Goal: Task Accomplishment & Management: Use online tool/utility

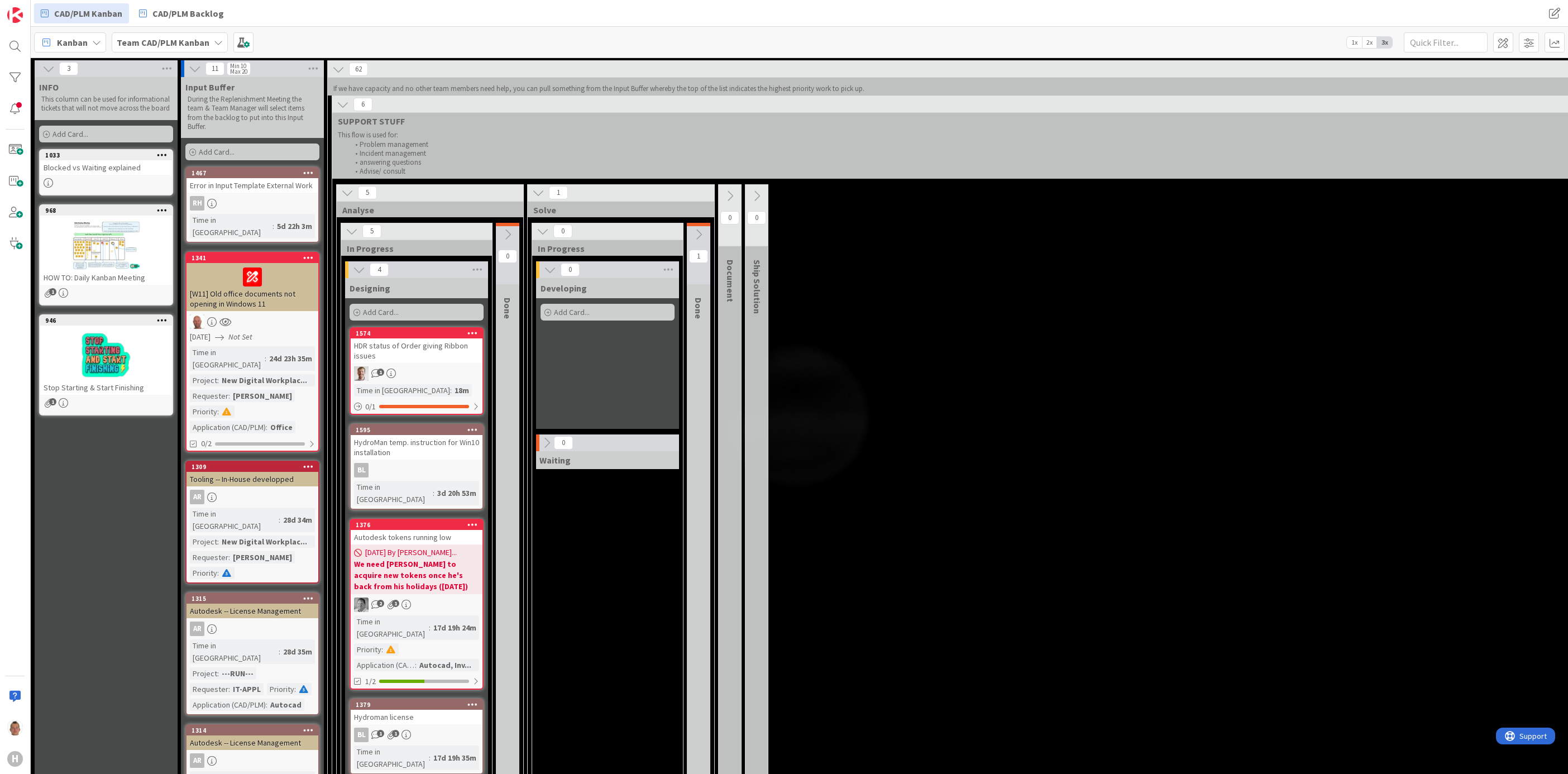
click at [361, 69] on span "62" at bounding box center [358, 69] width 19 height 13
click at [349, 110] on icon at bounding box center [343, 104] width 12 height 12
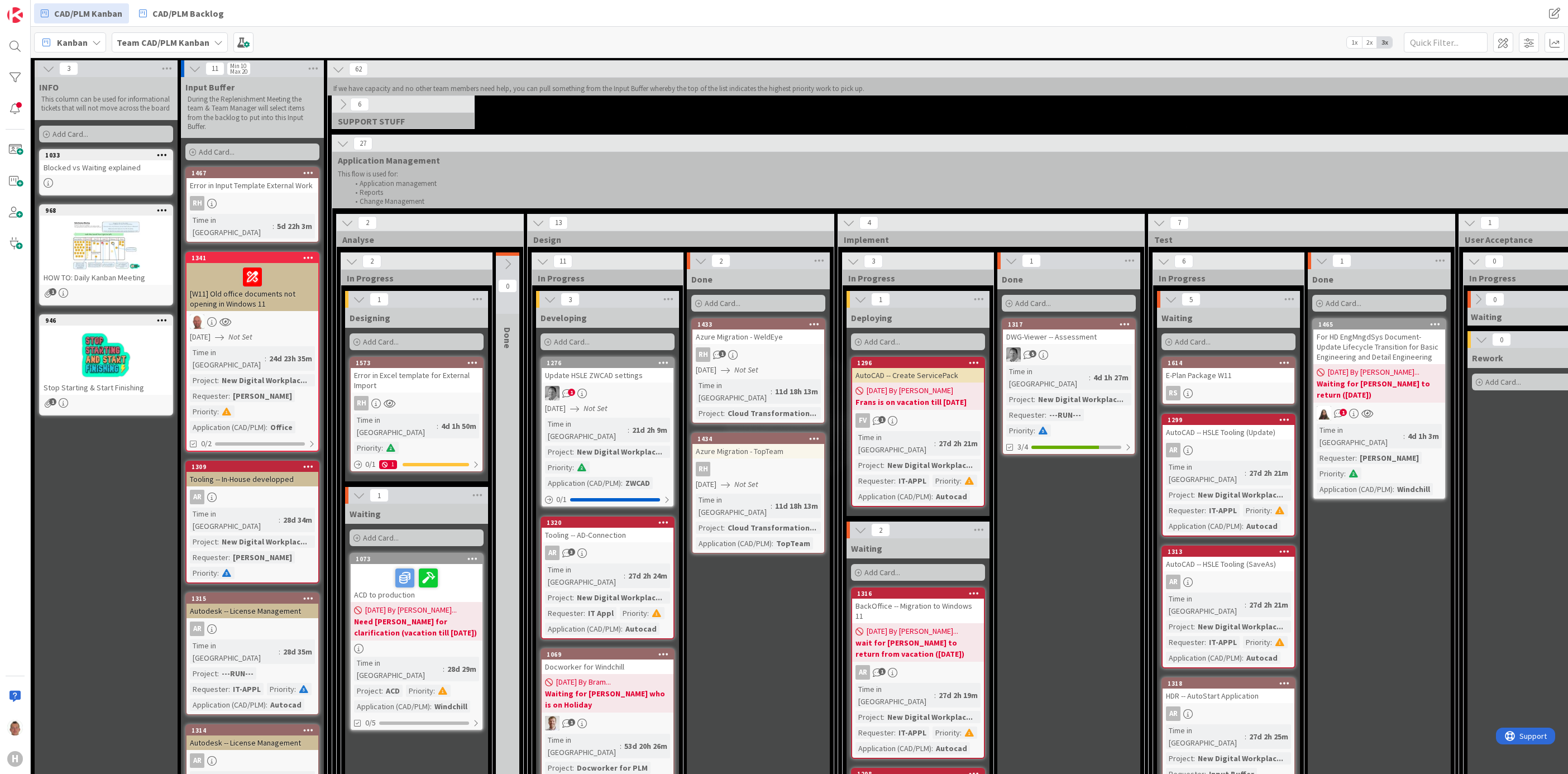
click at [342, 143] on icon at bounding box center [343, 143] width 12 height 12
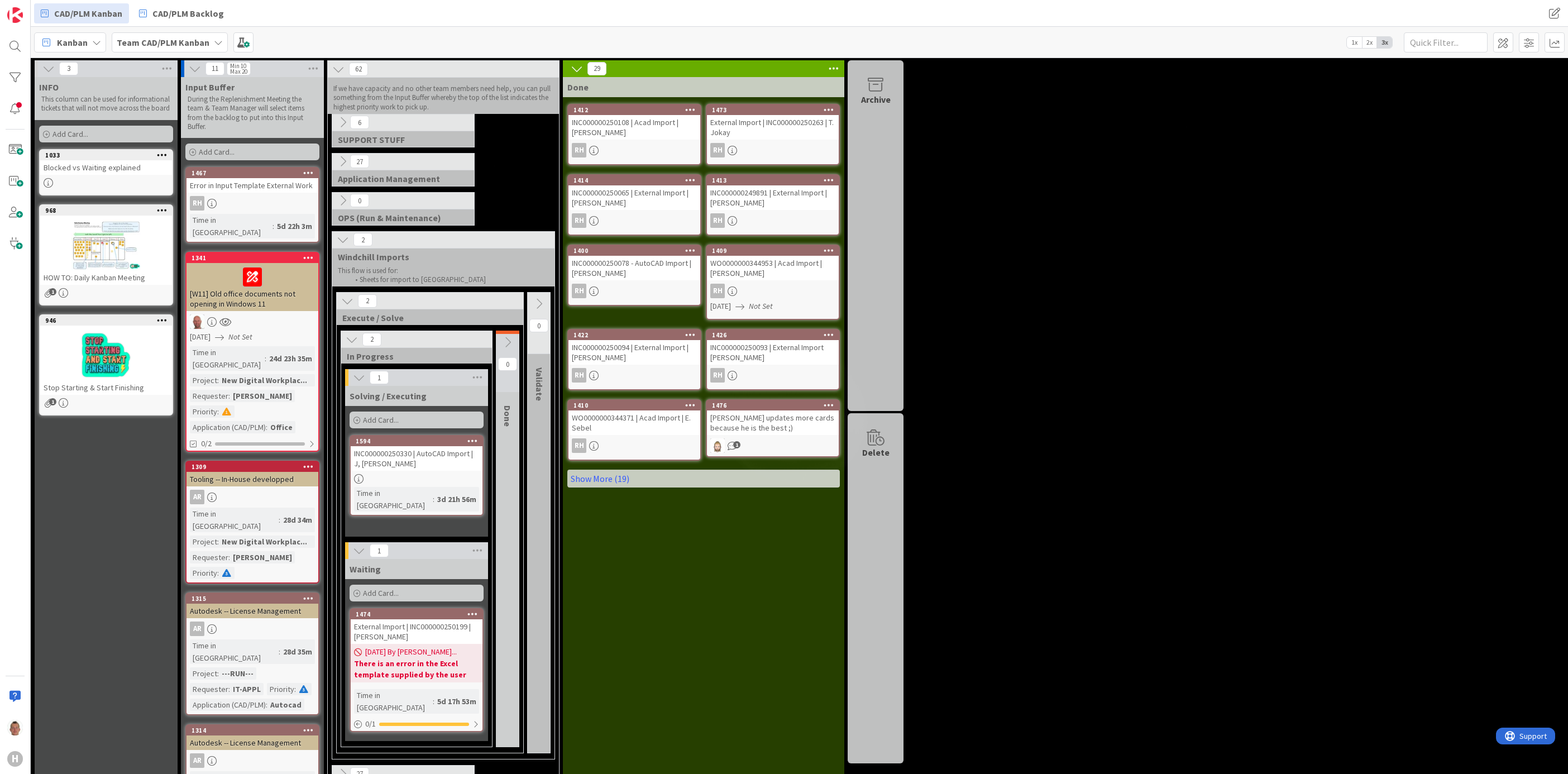
click at [338, 241] on icon at bounding box center [343, 239] width 12 height 12
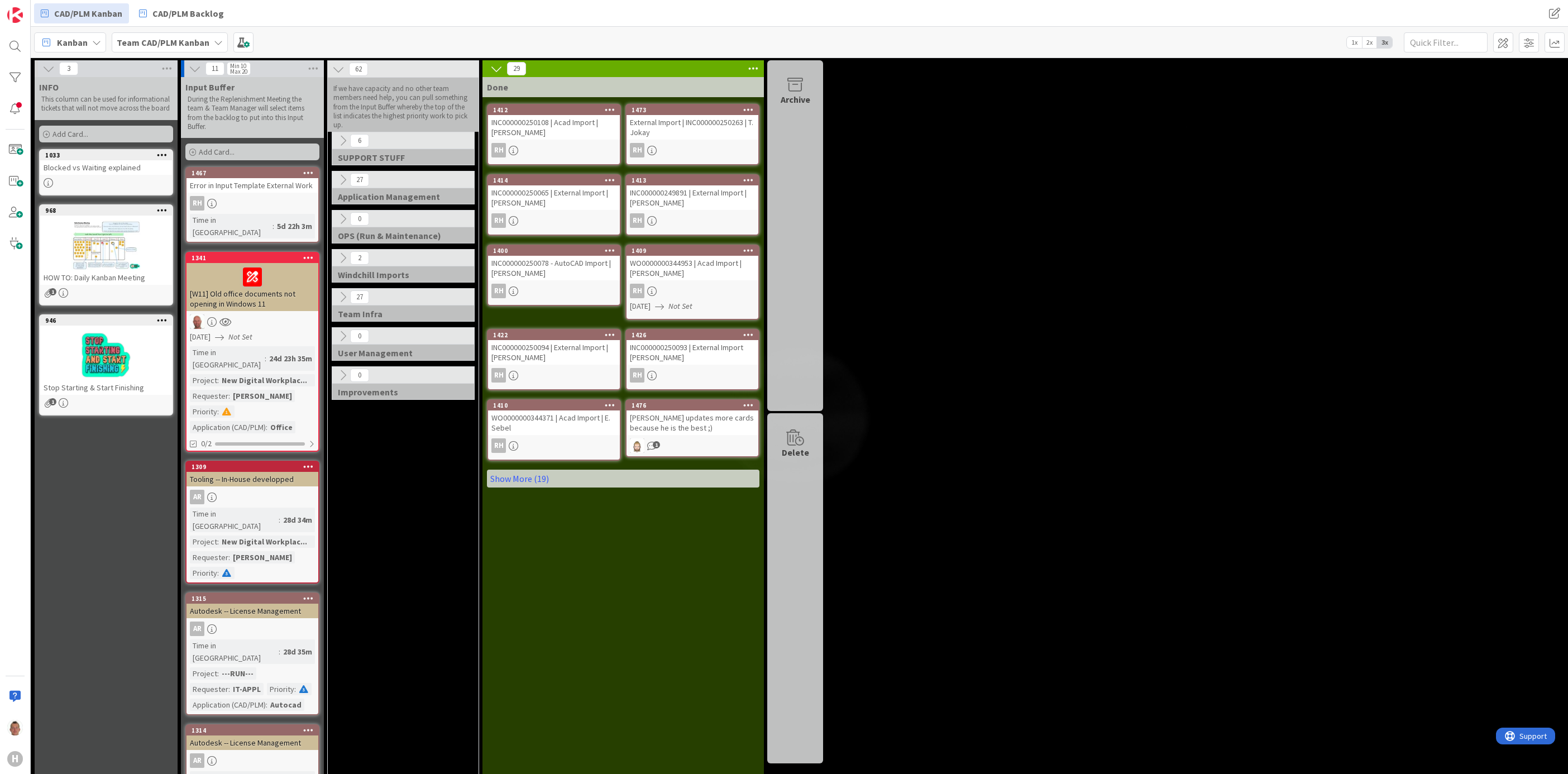
click at [496, 71] on icon at bounding box center [496, 68] width 12 height 12
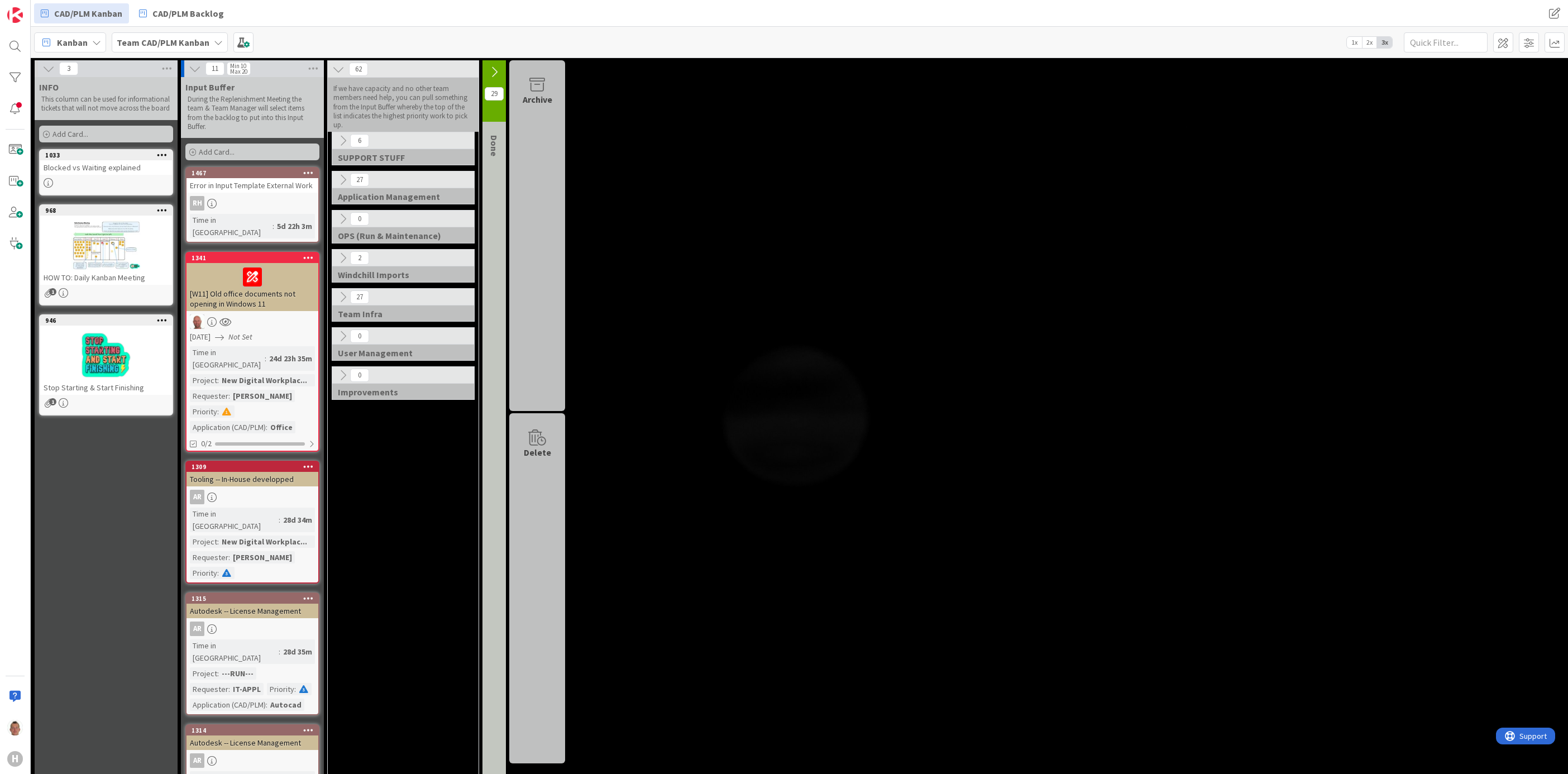
click at [346, 183] on icon at bounding box center [343, 179] width 12 height 12
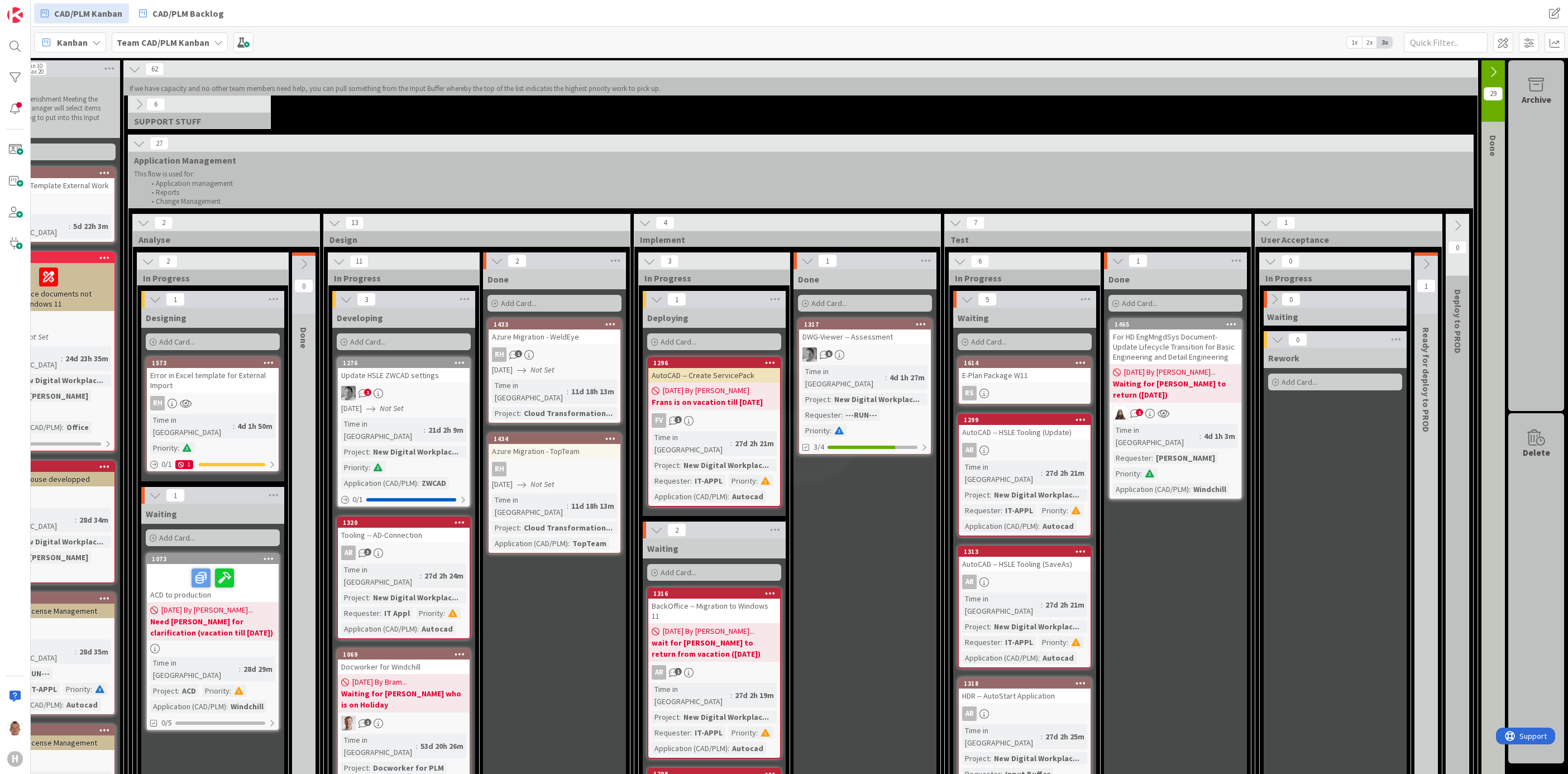
scroll to position [0, 223]
click at [1420, 262] on icon at bounding box center [1425, 263] width 12 height 12
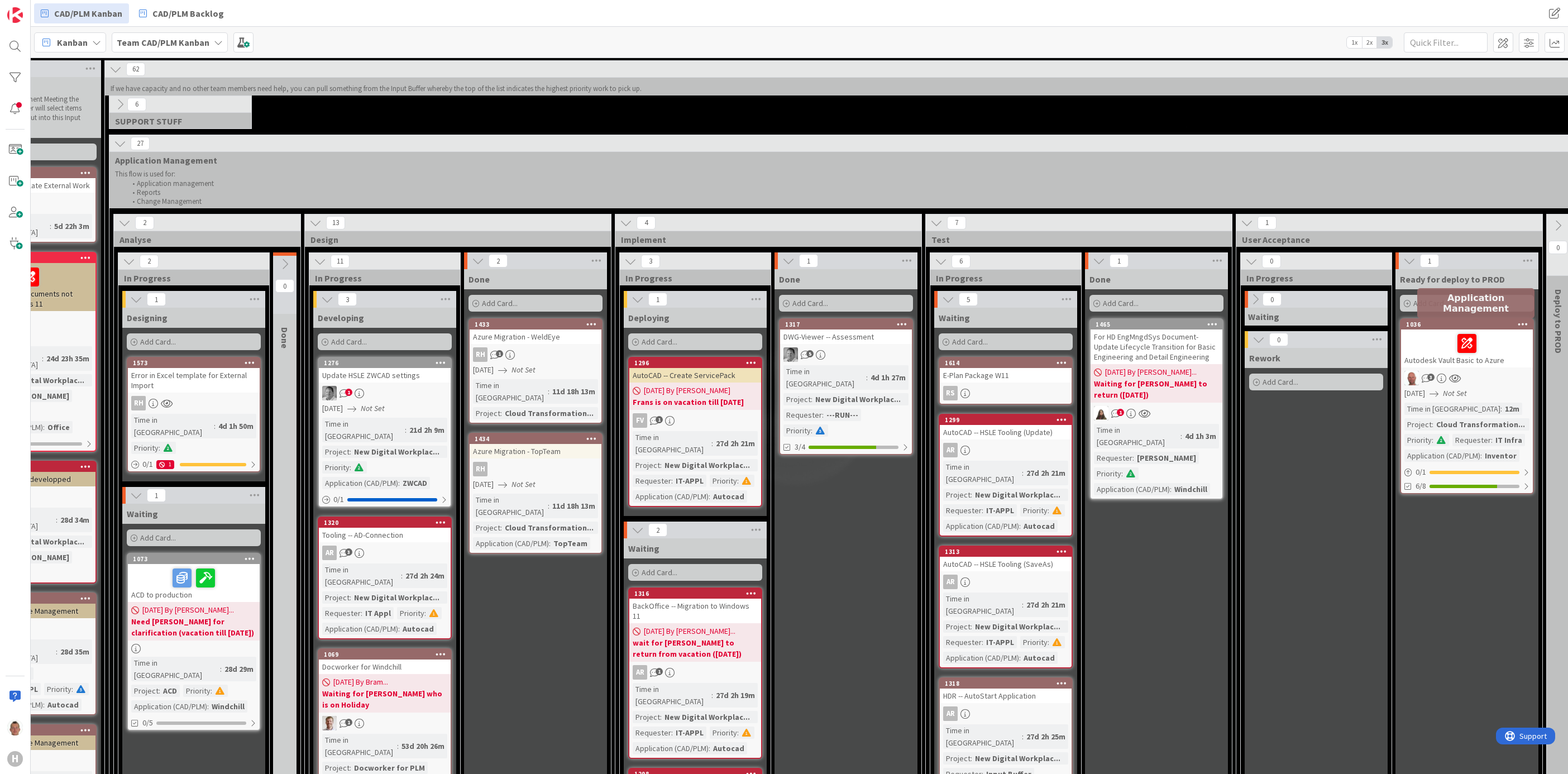
click at [1502, 326] on div "1036" at bounding box center [1469, 325] width 126 height 8
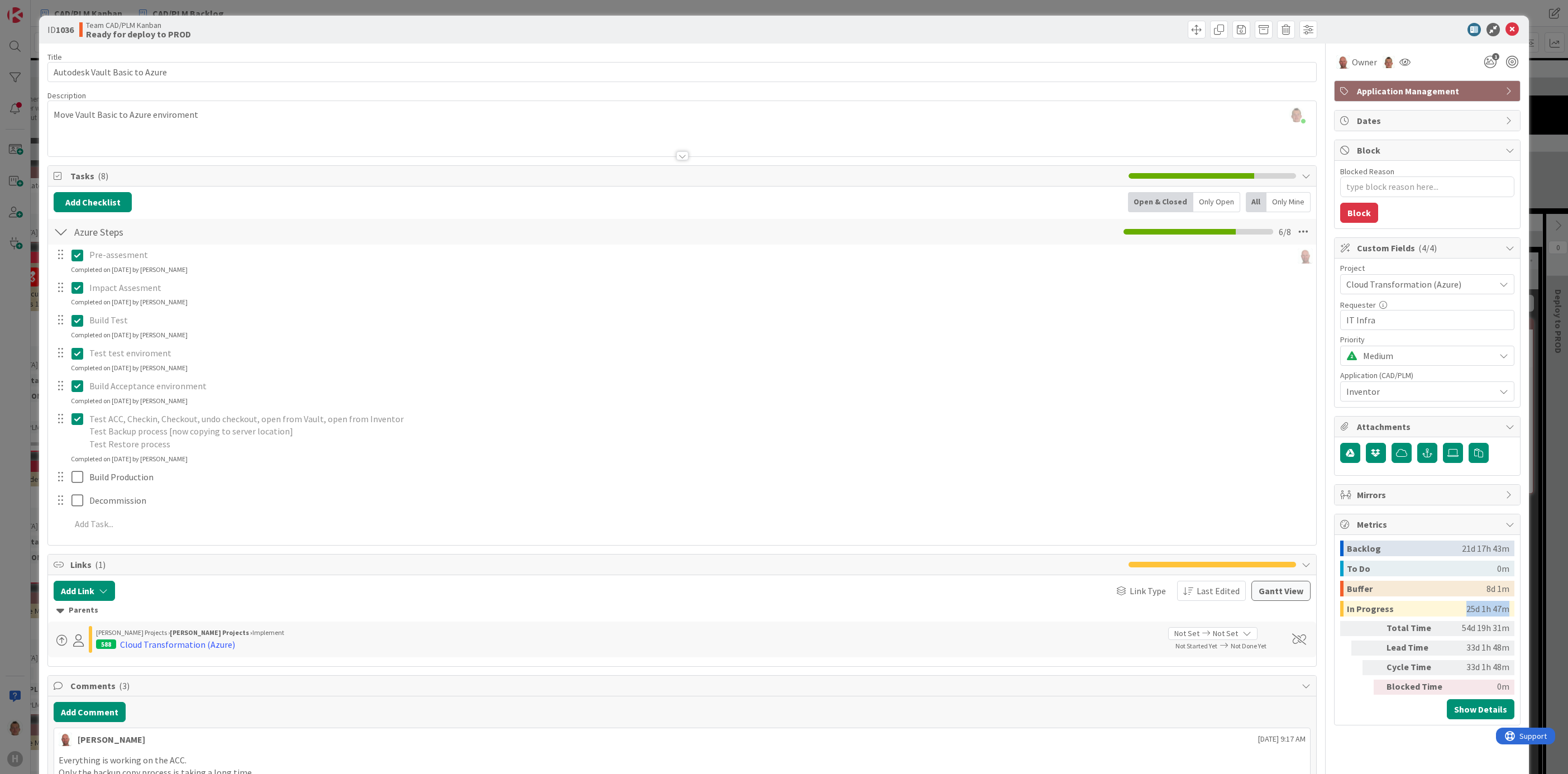
drag, startPoint x: 1455, startPoint y: 612, endPoint x: 1498, endPoint y: 614, distance: 43.0
click at [1498, 614] on div "In Progress 25d 1h 47m" at bounding box center [1427, 608] width 174 height 15
click at [1506, 34] on icon at bounding box center [1512, 30] width 13 height 13
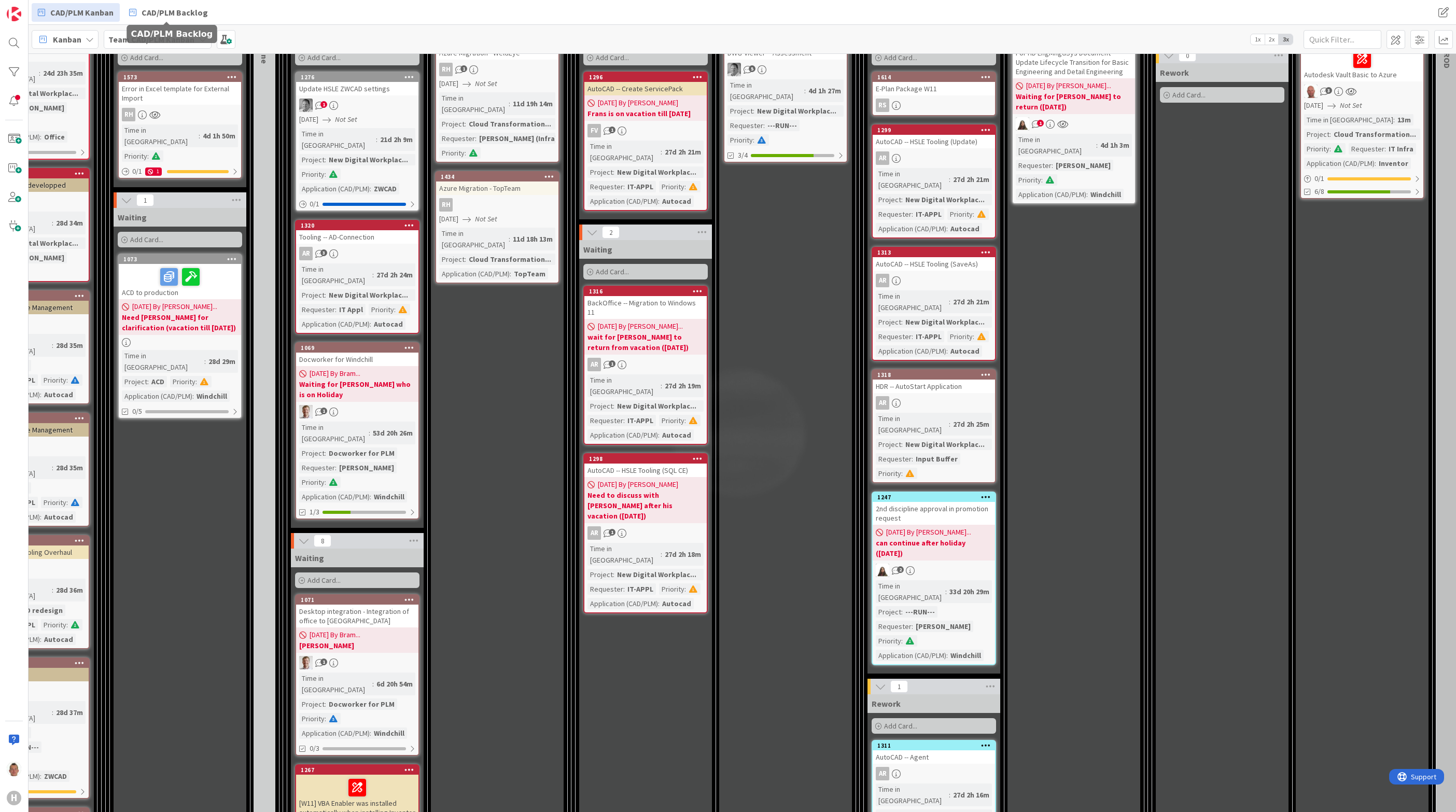
scroll to position [156, 207]
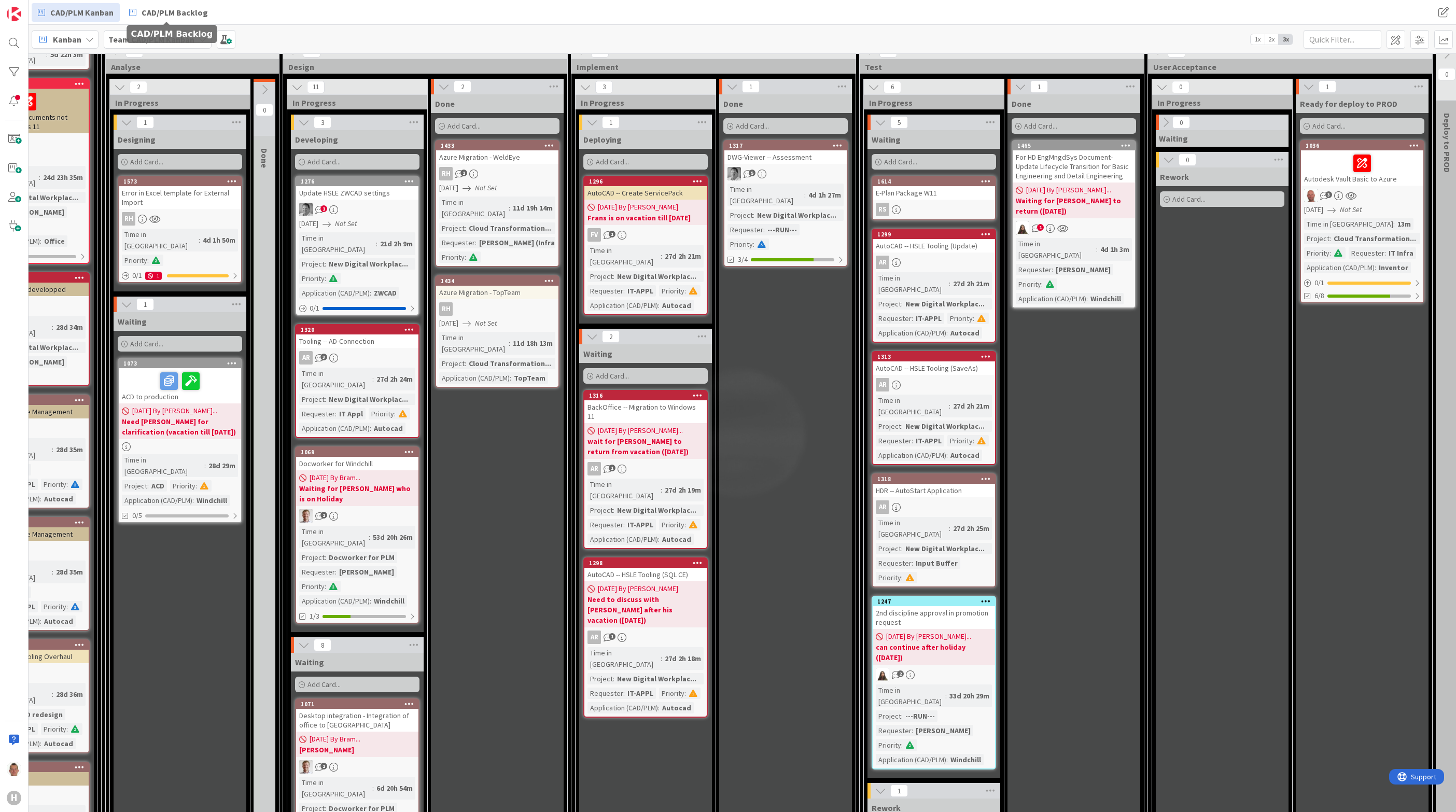
click at [519, 277] on div "1434" at bounding box center [497, 281] width 123 height 9
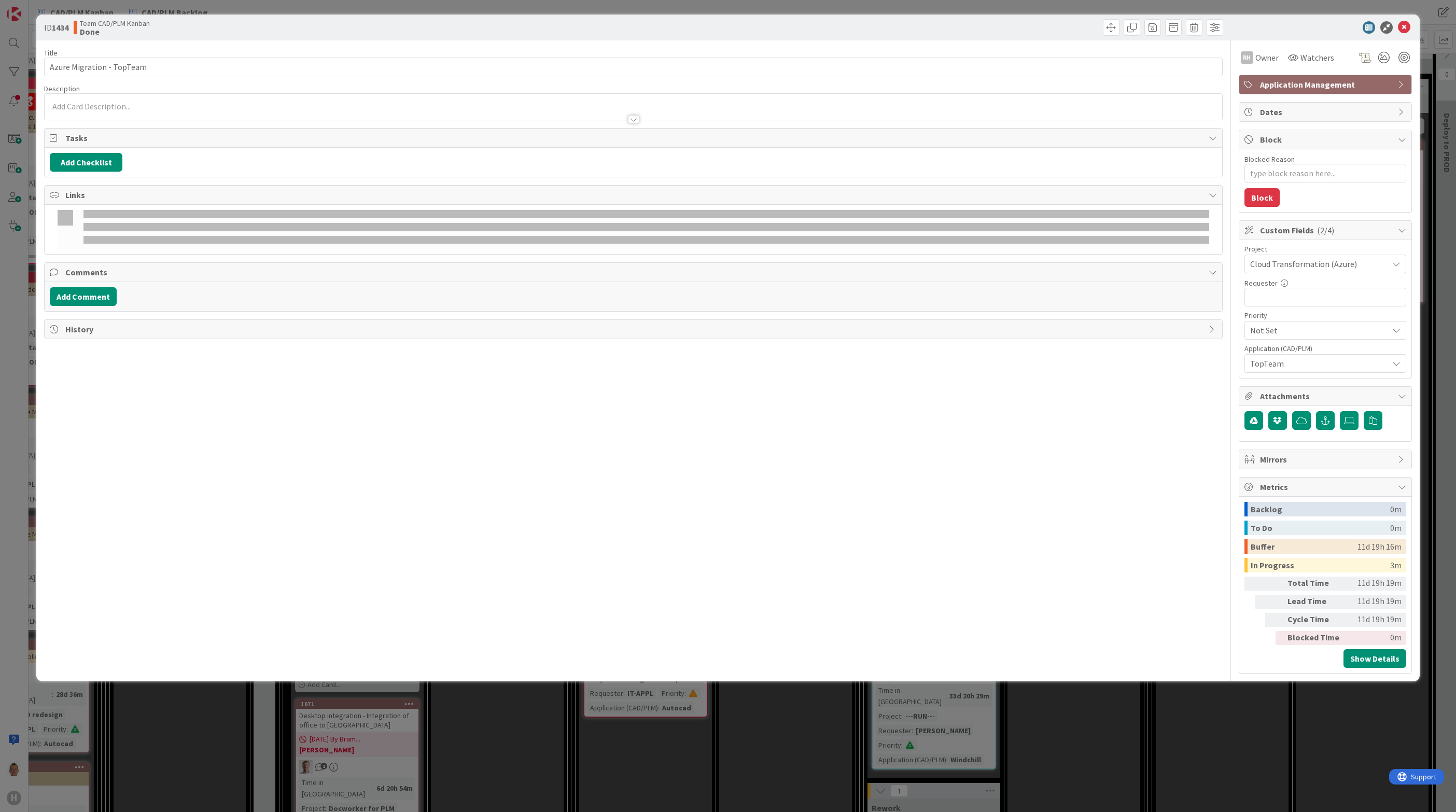
type textarea "x"
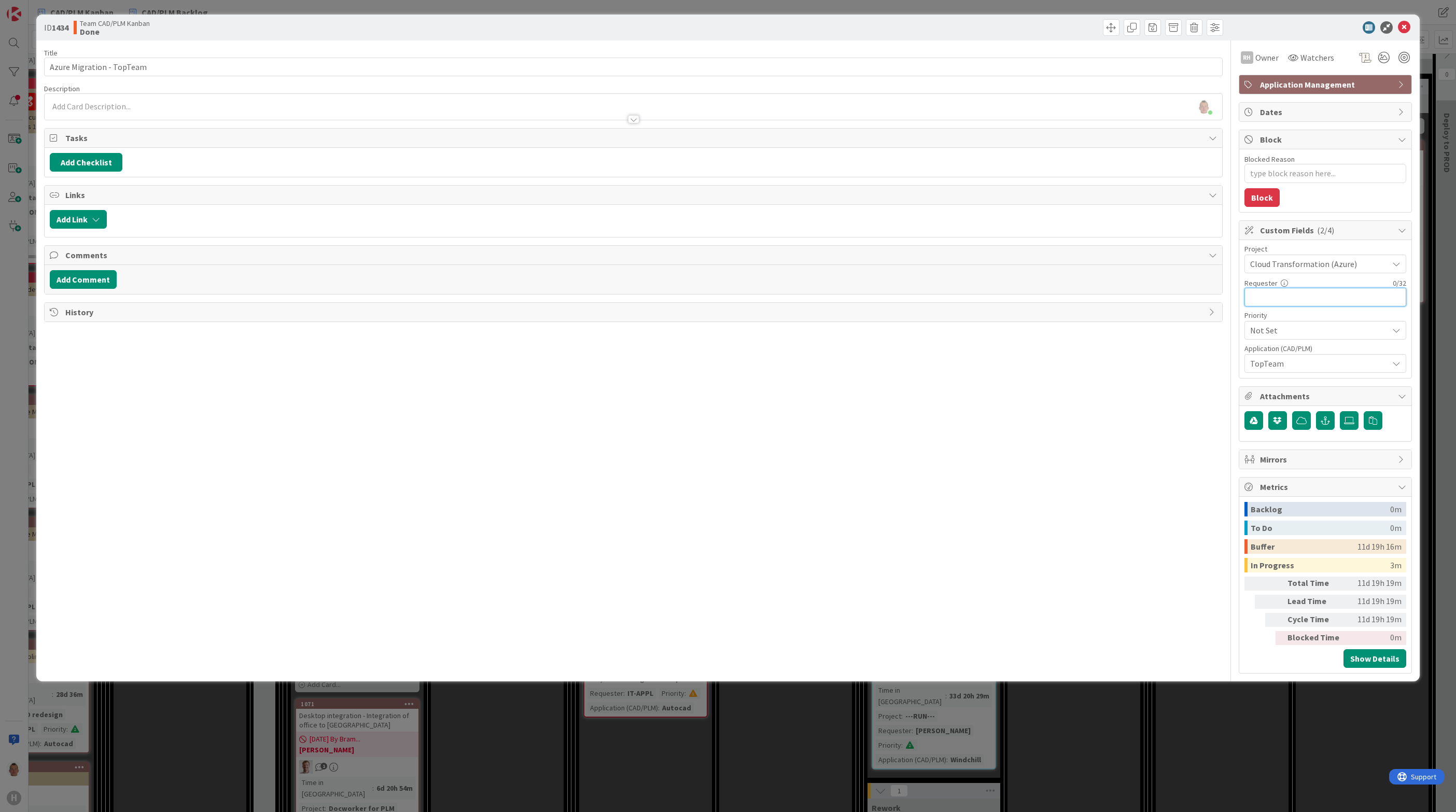
click at [1294, 294] on input "text" at bounding box center [1325, 297] width 162 height 19
type input "Dave Bekker ("
type textarea "x"
type input "Dave Bekker (In"
type textarea "x"
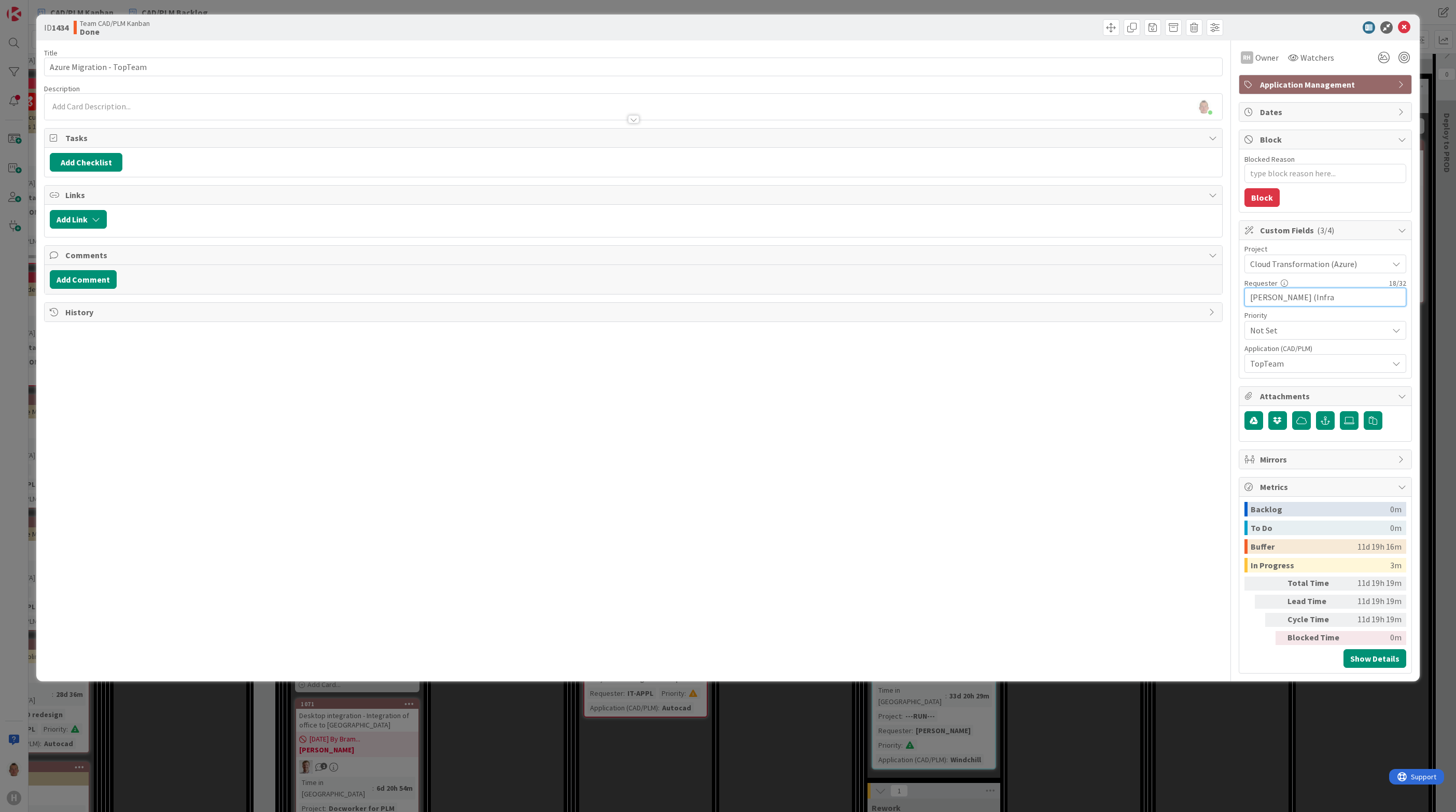
type input "[PERSON_NAME] (Infra)"
type textarea "x"
type input "[PERSON_NAME] (Infra)"
click at [1298, 271] on span "Not Set" at bounding box center [1316, 264] width 133 height 14
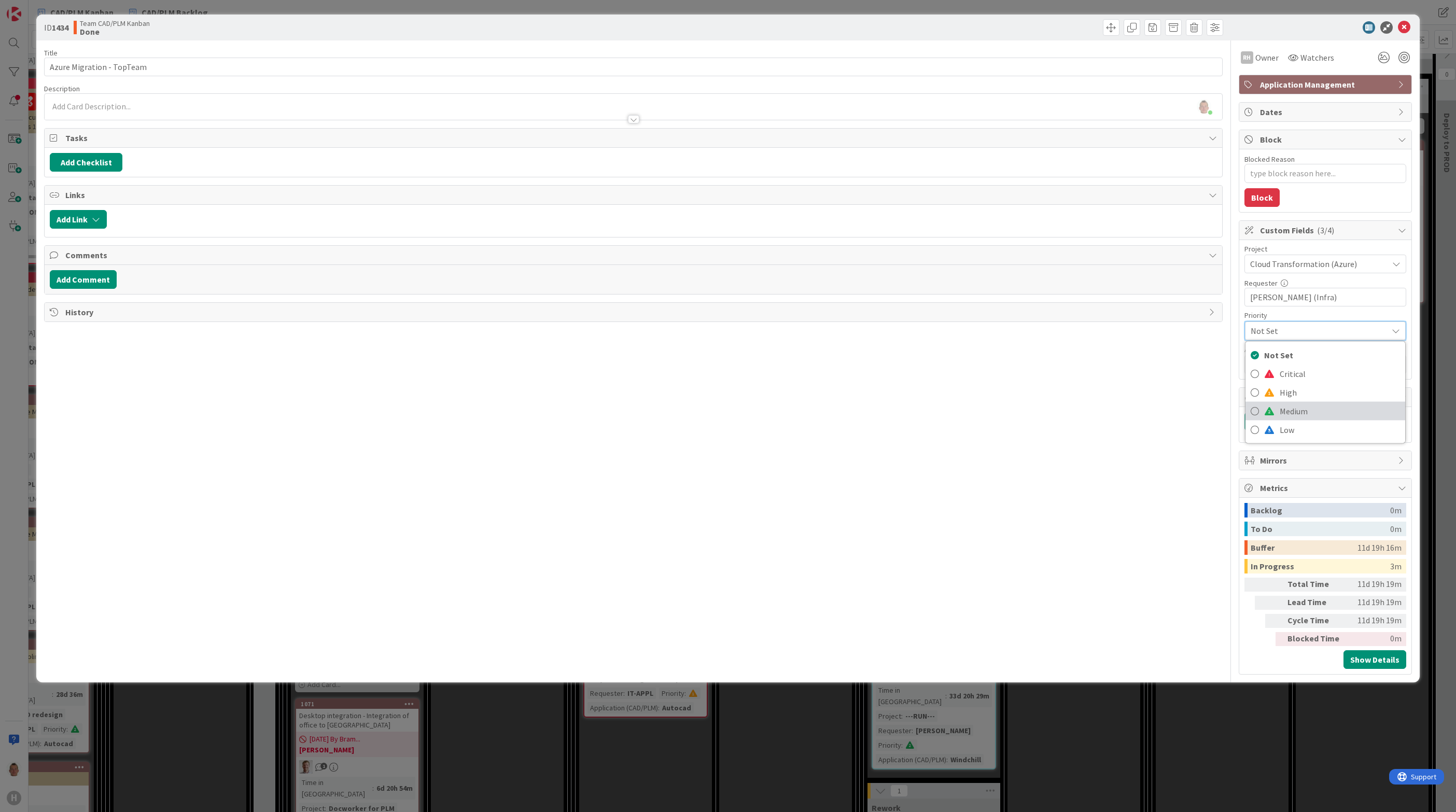
drag, startPoint x: 1299, startPoint y: 413, endPoint x: 1302, endPoint y: 406, distance: 7.6
click at [1299, 413] on span "Medium" at bounding box center [1339, 411] width 120 height 15
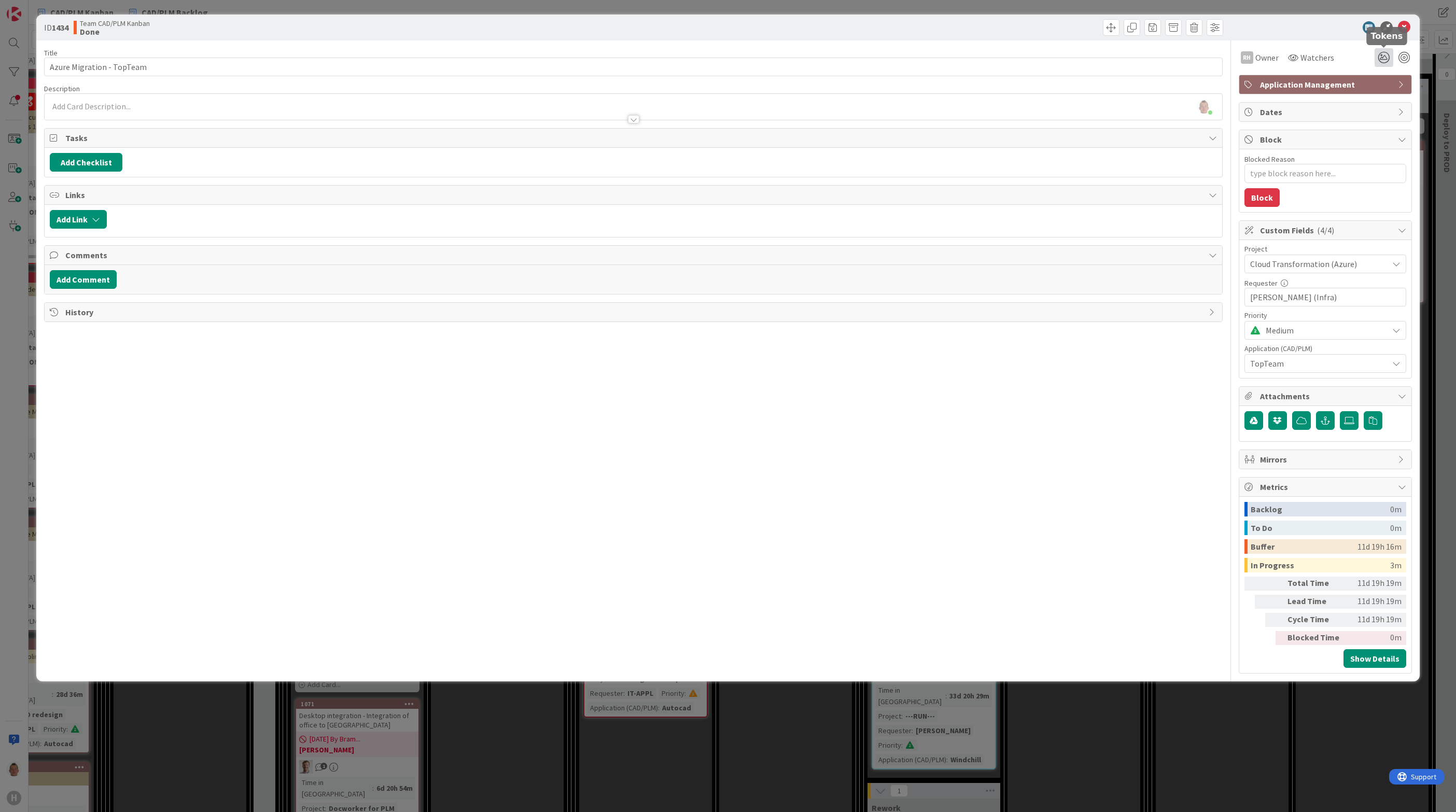
click at [1377, 58] on icon at bounding box center [1383, 57] width 19 height 19
click at [1372, 111] on icon at bounding box center [1371, 111] width 8 height 8
click at [1387, 112] on icon at bounding box center [1383, 113] width 8 height 8
click at [1372, 126] on icon at bounding box center [1371, 127] width 8 height 8
click at [1115, 411] on div "Title 25 / 128 Azure Migration - TopTeam Description Thomas Janssen just joined…" at bounding box center [633, 357] width 1178 height 633
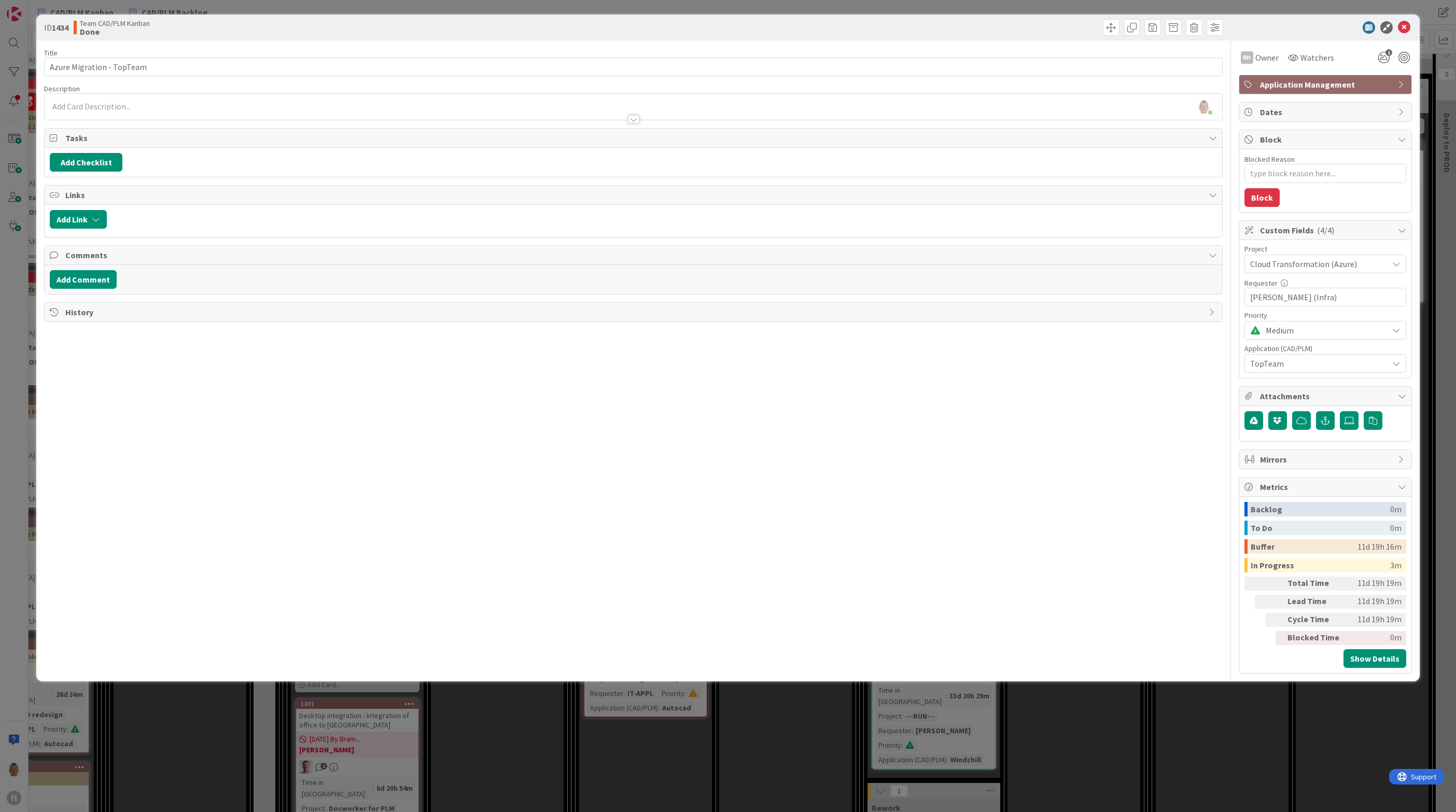
type textarea "x"
click at [1408, 27] on icon at bounding box center [1404, 28] width 12 height 12
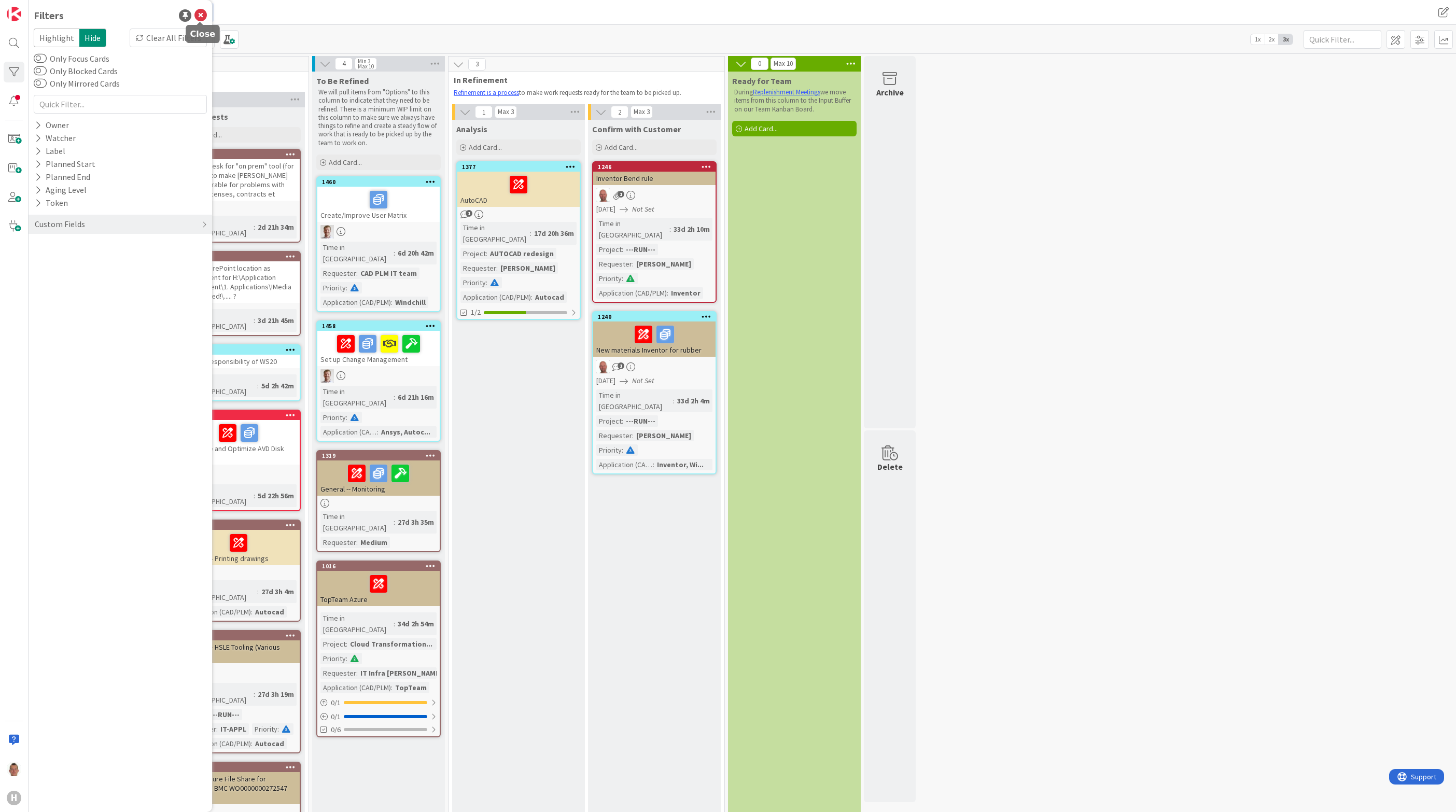
click at [197, 16] on icon at bounding box center [201, 15] width 12 height 12
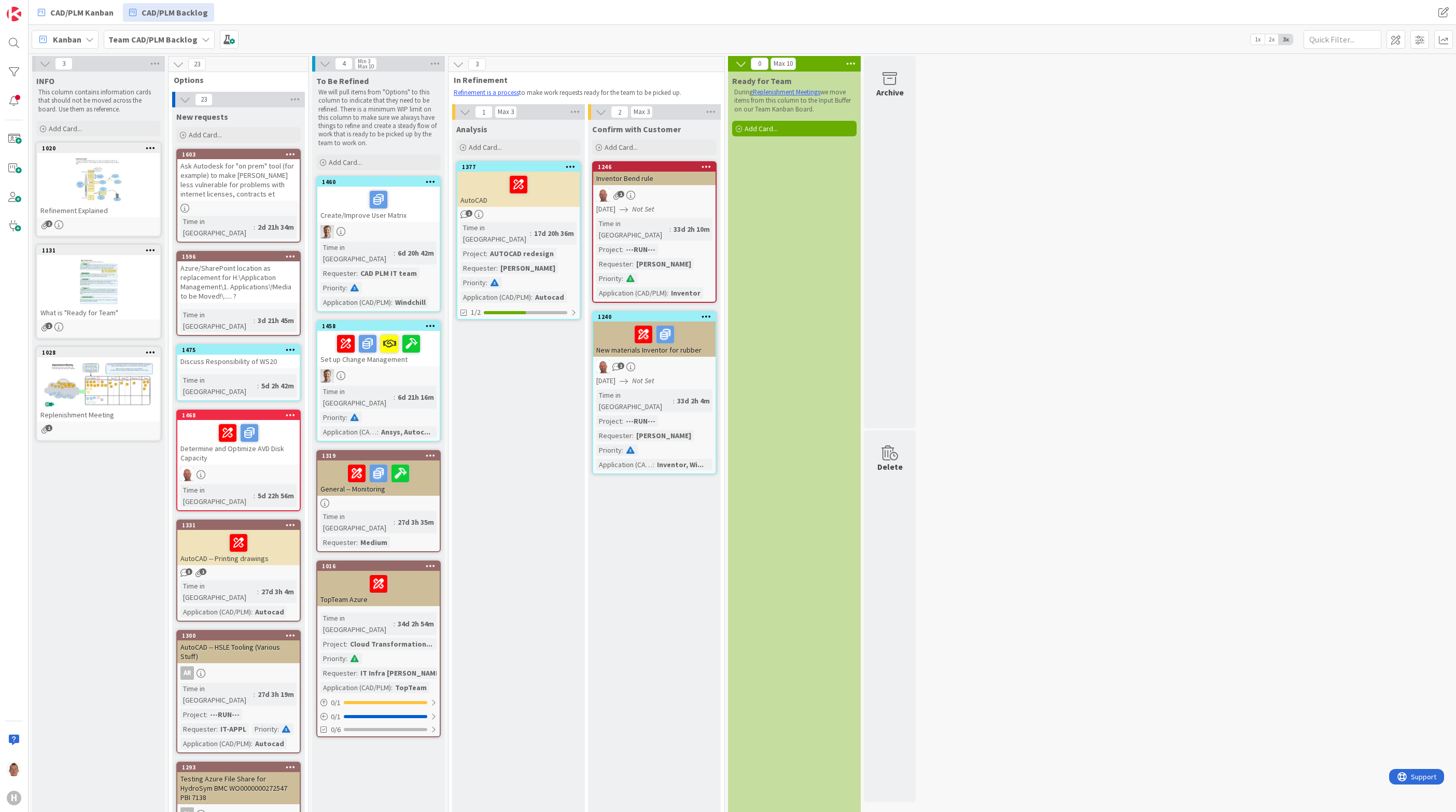
click at [338, 573] on div at bounding box center [378, 583] width 117 height 21
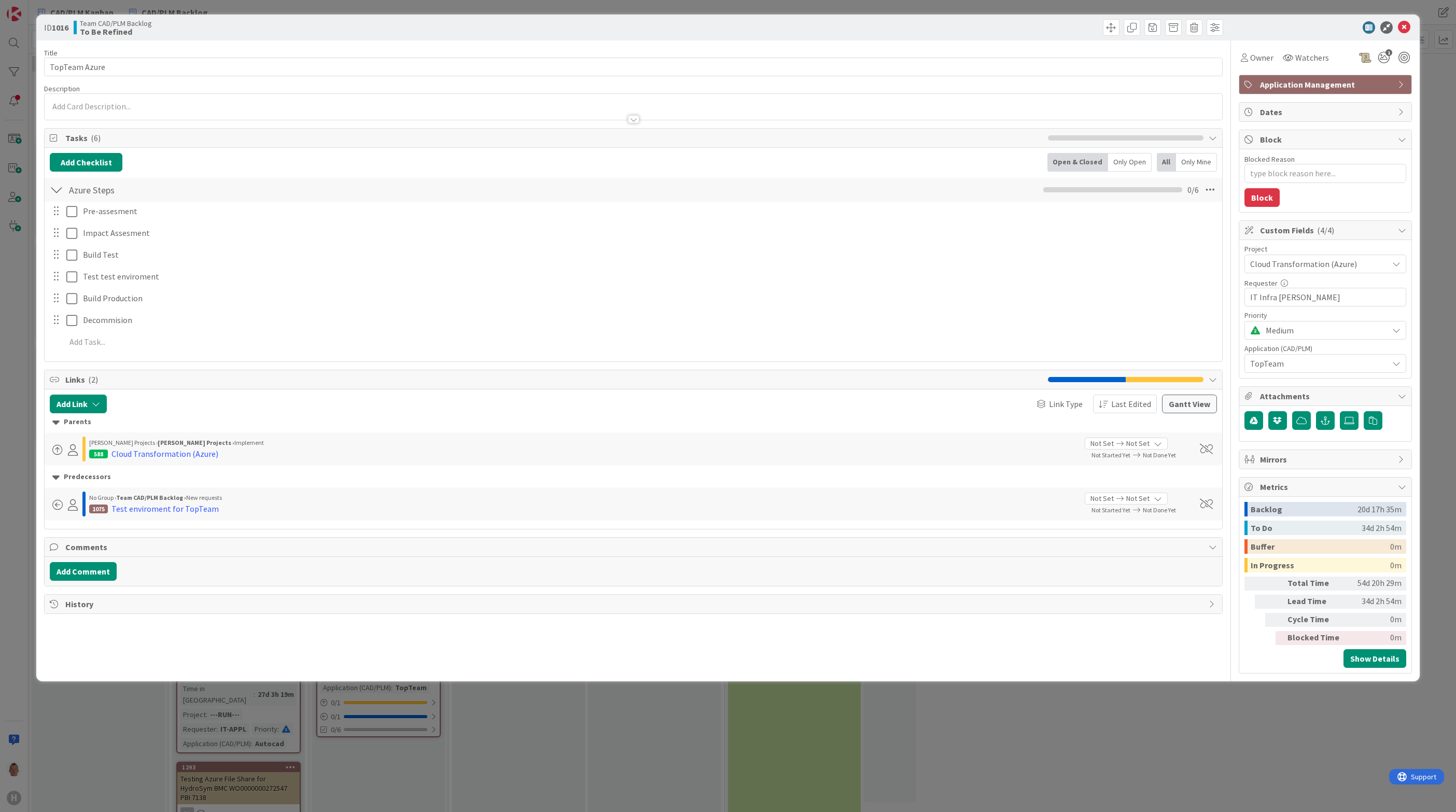
type textarea "x"
click at [91, 409] on button "Add Link" at bounding box center [78, 404] width 57 height 19
click at [118, 472] on span "Current Board" at bounding box center [118, 469] width 117 height 14
click at [104, 514] on span "All Boards" at bounding box center [133, 511] width 144 height 15
click at [112, 488] on input "text" at bounding box center [127, 492] width 145 height 19
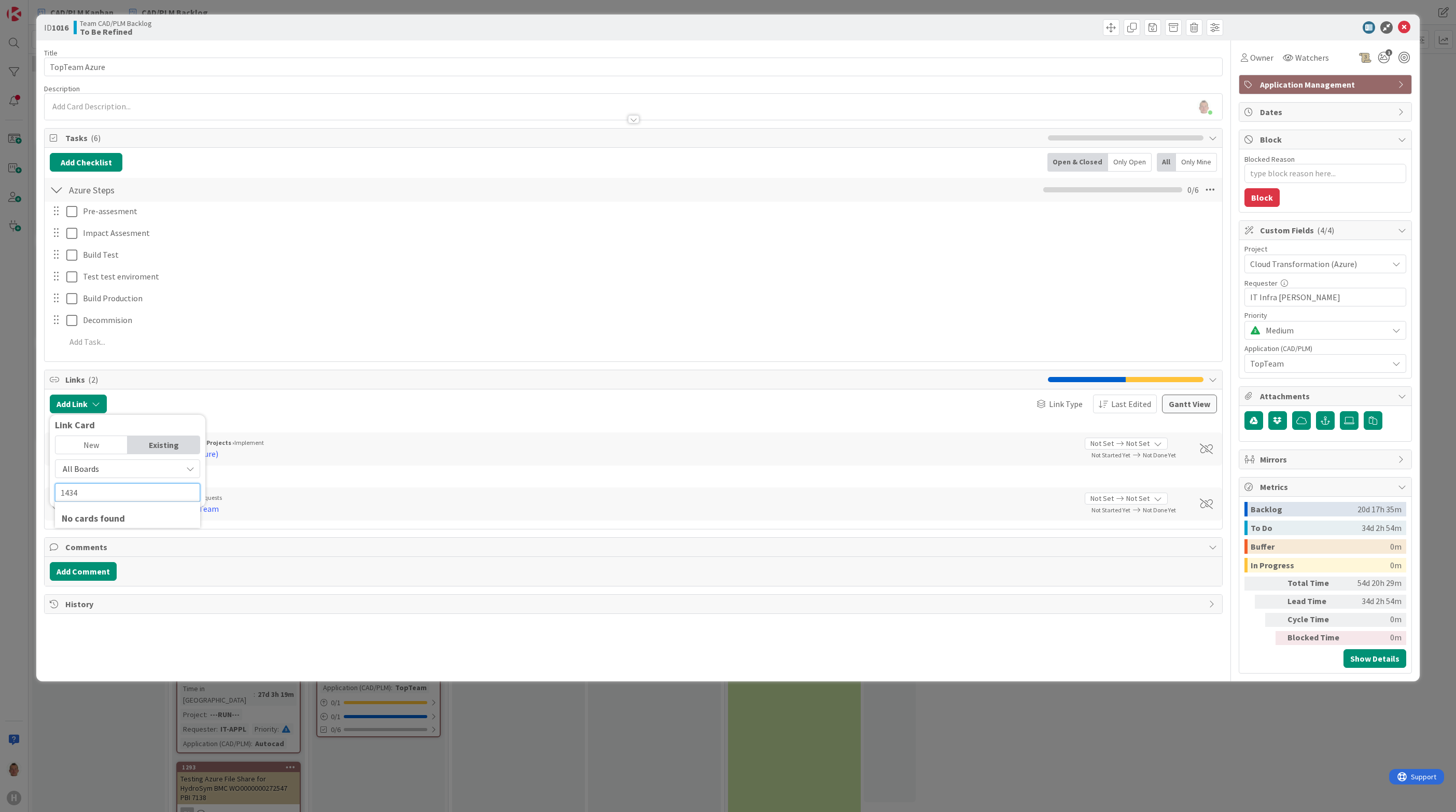
click at [120, 494] on input "1434" at bounding box center [127, 492] width 145 height 19
type input "1434"
click at [106, 496] on input "1434" at bounding box center [127, 492] width 145 height 19
click at [101, 496] on input "1434" at bounding box center [127, 492] width 145 height 19
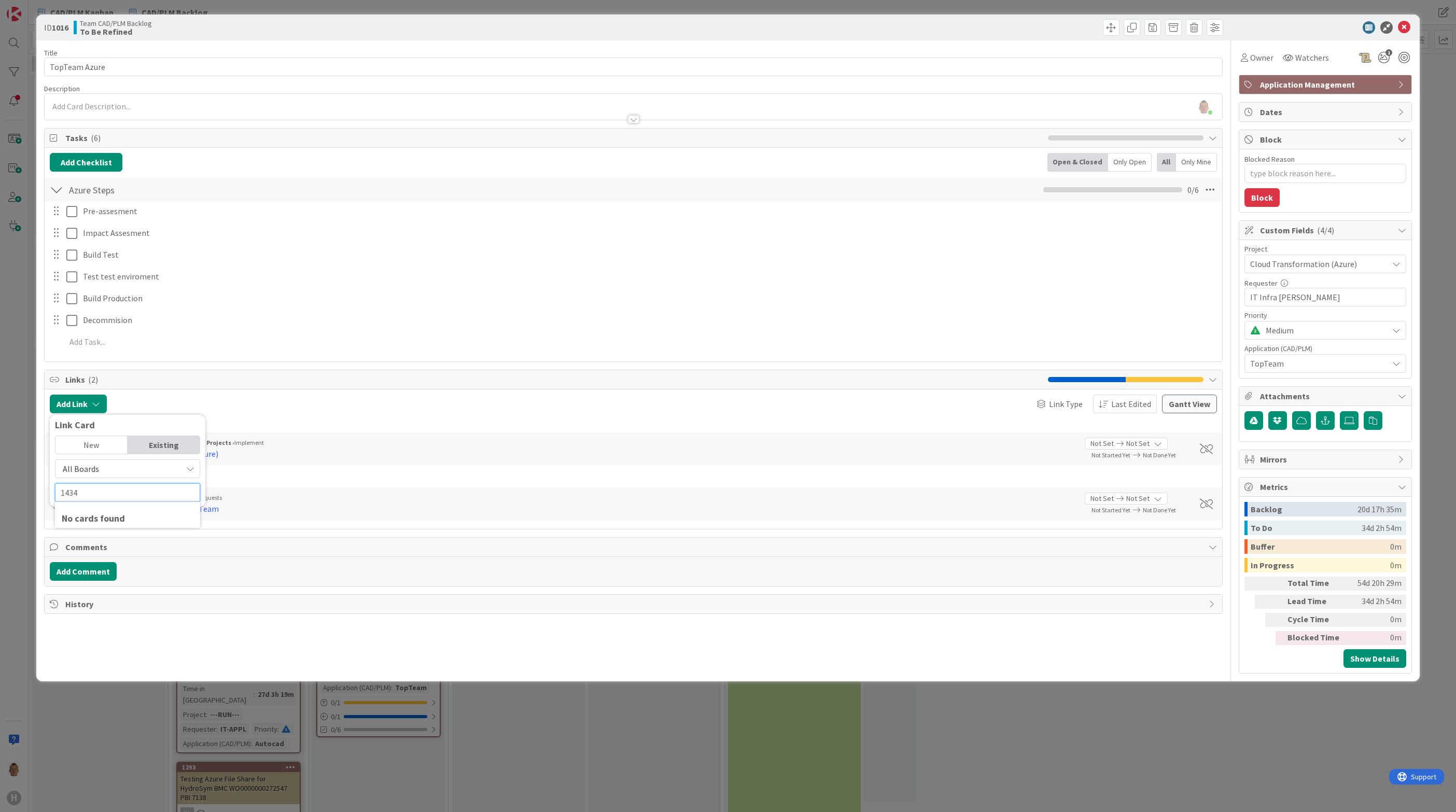
click at [101, 496] on input "1434" at bounding box center [127, 492] width 145 height 19
click at [101, 468] on span "All Boards" at bounding box center [118, 469] width 117 height 14
click at [100, 471] on span "All Boards" at bounding box center [118, 469] width 117 height 14
click at [92, 521] on link "All Boards" at bounding box center [133, 511] width 155 height 19
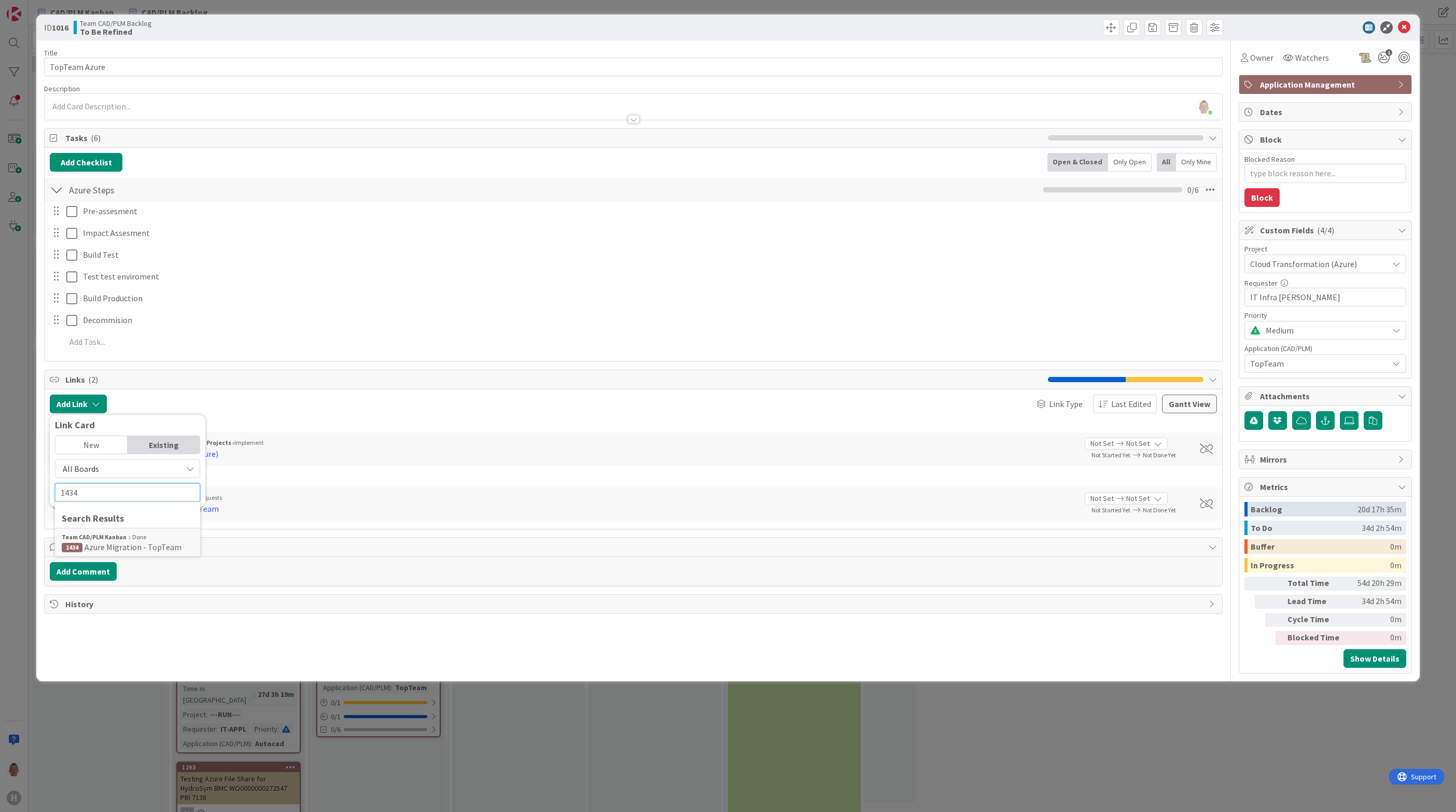
click at [95, 495] on input "1434" at bounding box center [127, 492] width 145 height 19
click at [109, 546] on span "Azure Migration - TopTeam" at bounding box center [133, 547] width 97 height 11
click at [122, 475] on span "Select..." at bounding box center [118, 468] width 44 height 14
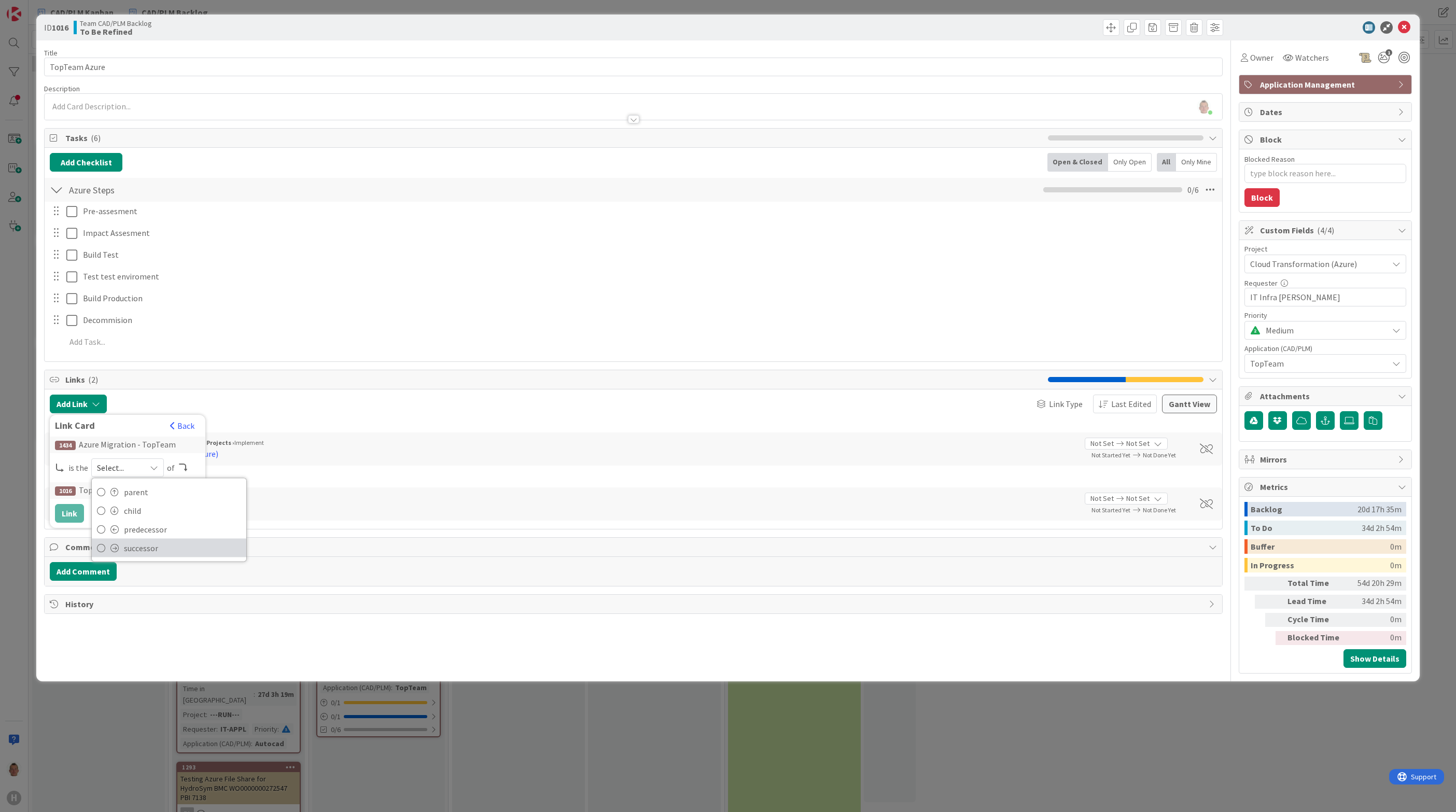
click at [146, 548] on span "successor" at bounding box center [182, 547] width 117 height 15
click at [69, 512] on button "Link" at bounding box center [69, 513] width 29 height 19
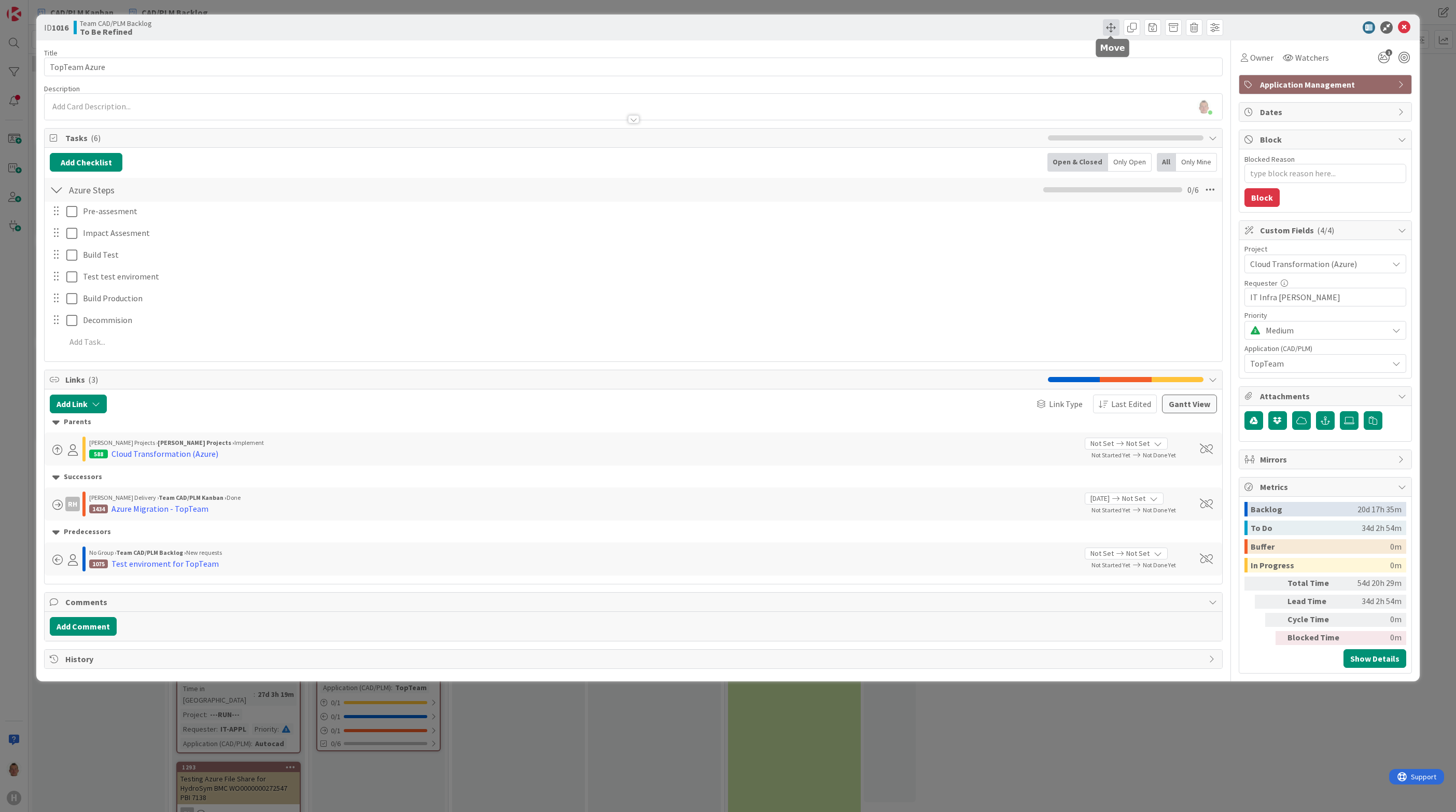
click at [1106, 26] on span at bounding box center [1111, 28] width 17 height 17
click at [1163, 69] on div "Board Team CAD/PLM Backlog" at bounding box center [1188, 76] width 161 height 28
click at [1162, 76] on span "Team CAD/PLM Backlog" at bounding box center [1156, 81] width 85 height 11
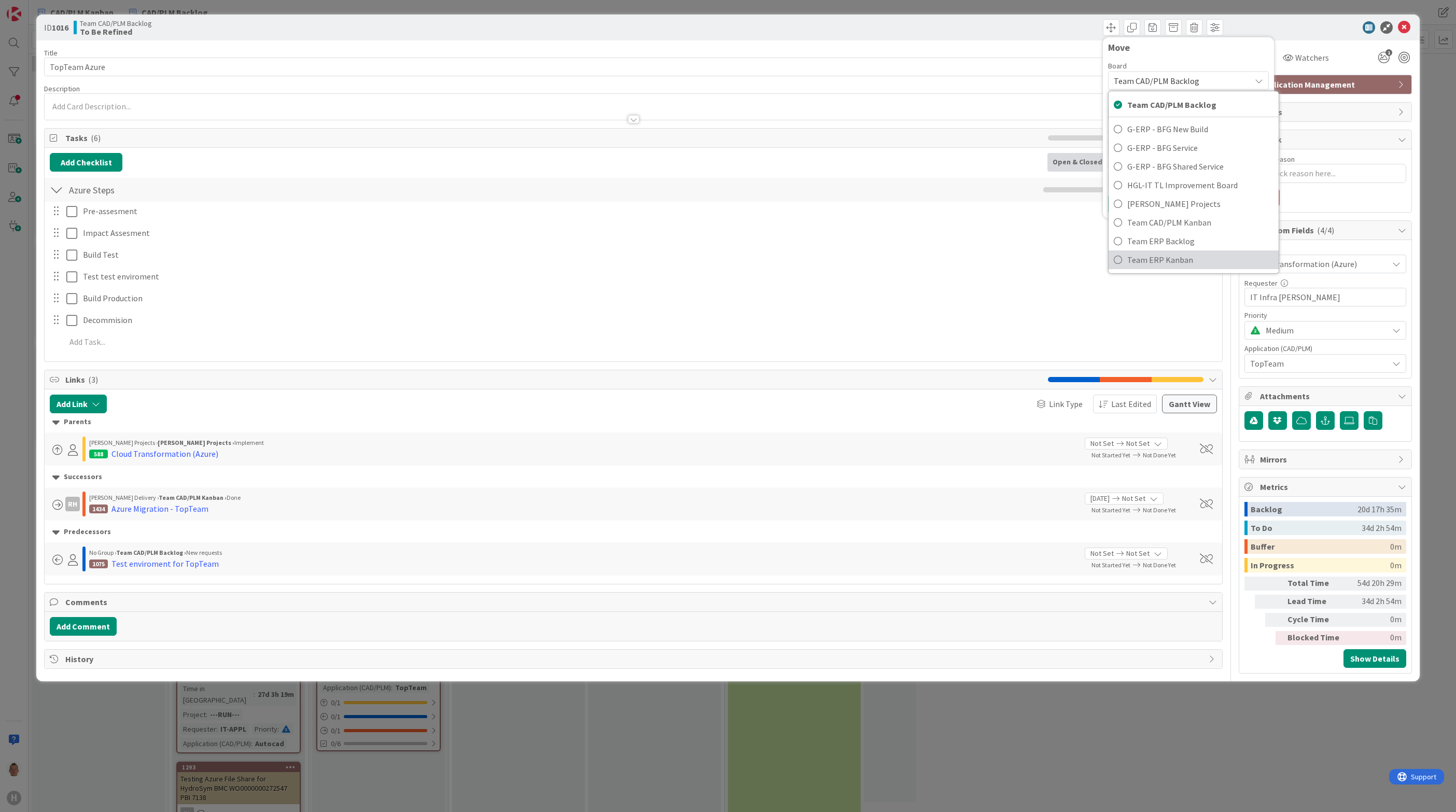
click at [1196, 263] on span "Team ERP Kanban" at bounding box center [1200, 259] width 146 height 15
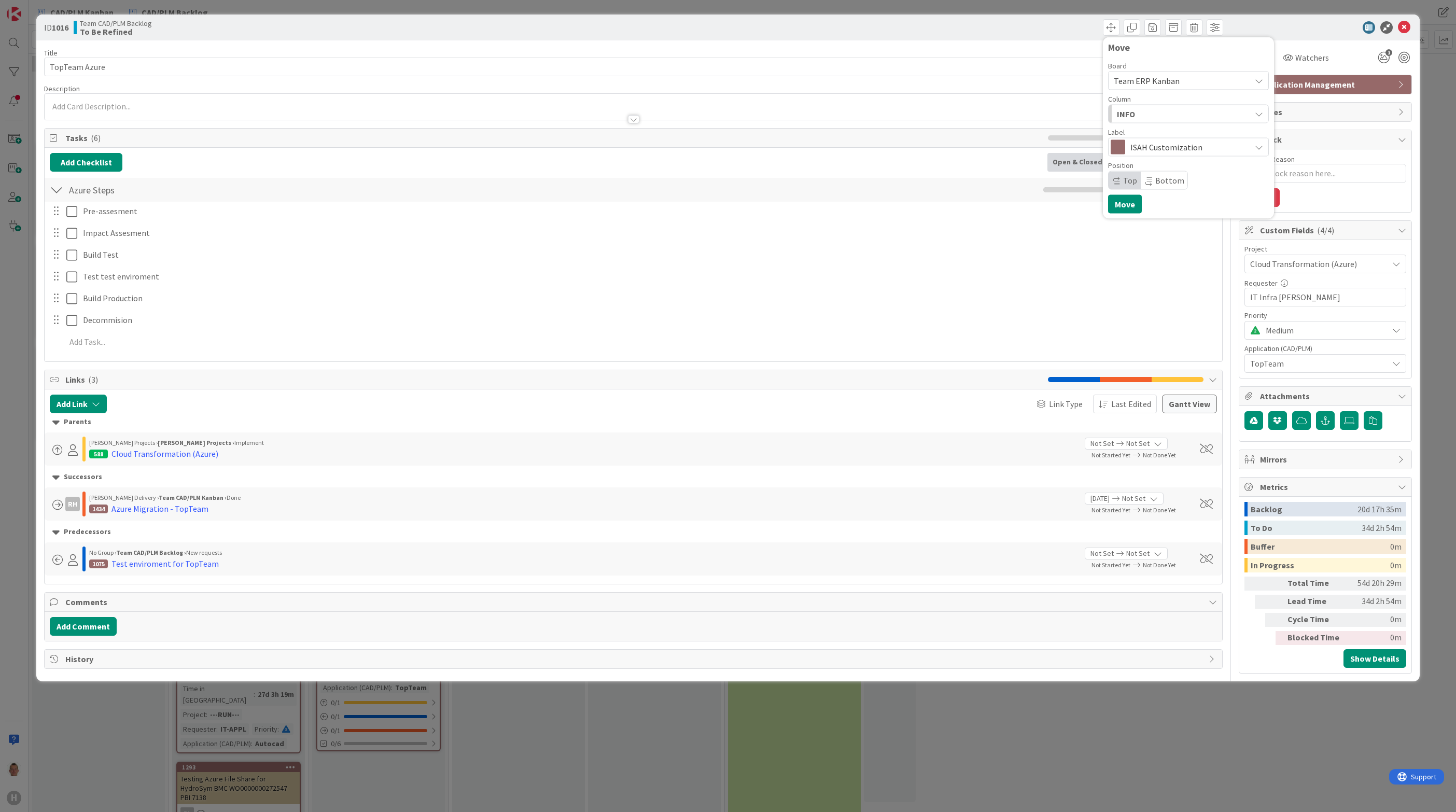
click at [1169, 74] on span "Team ERP Kanban" at bounding box center [1179, 81] width 132 height 14
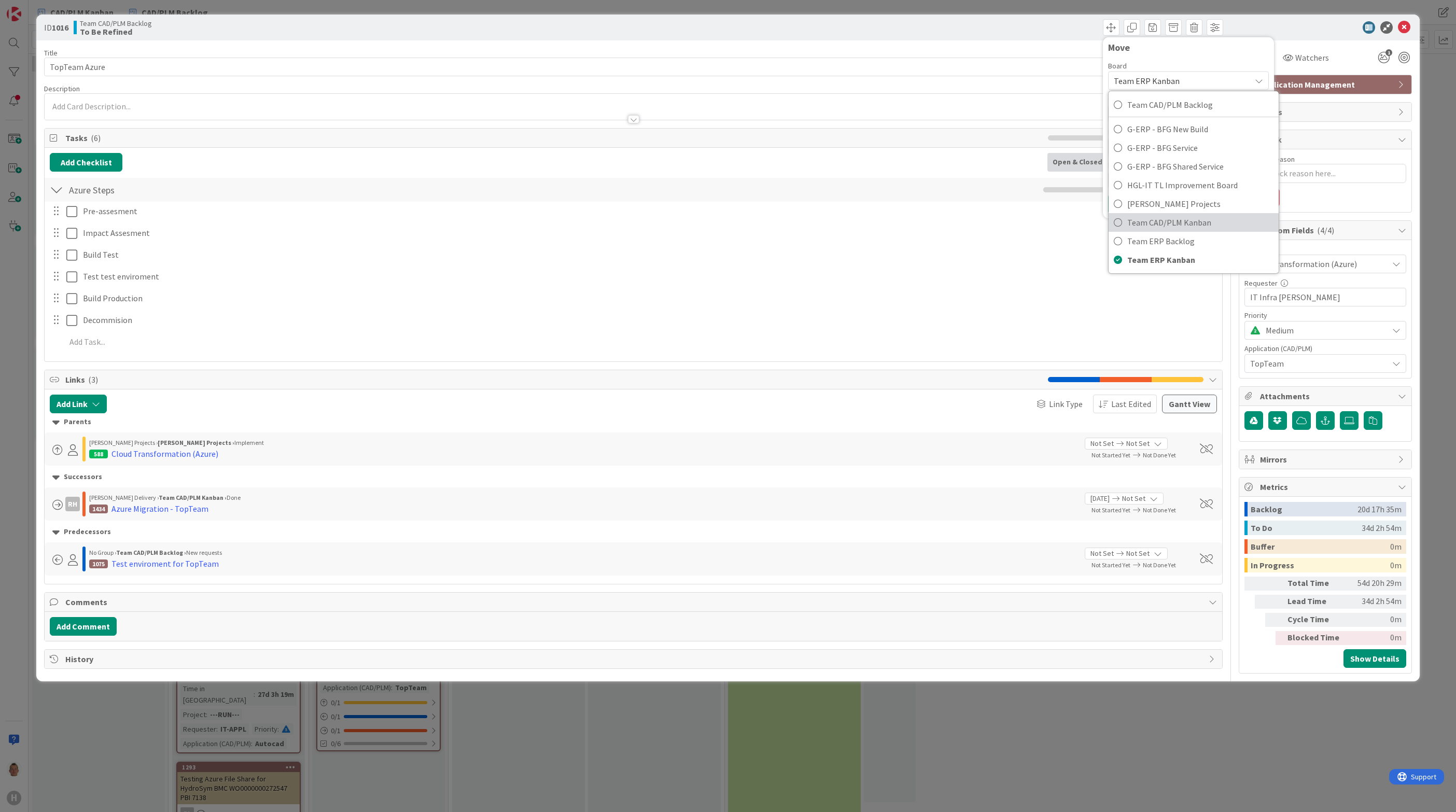
click at [1192, 220] on span "Team CAD/PLM Kanban" at bounding box center [1200, 221] width 146 height 15
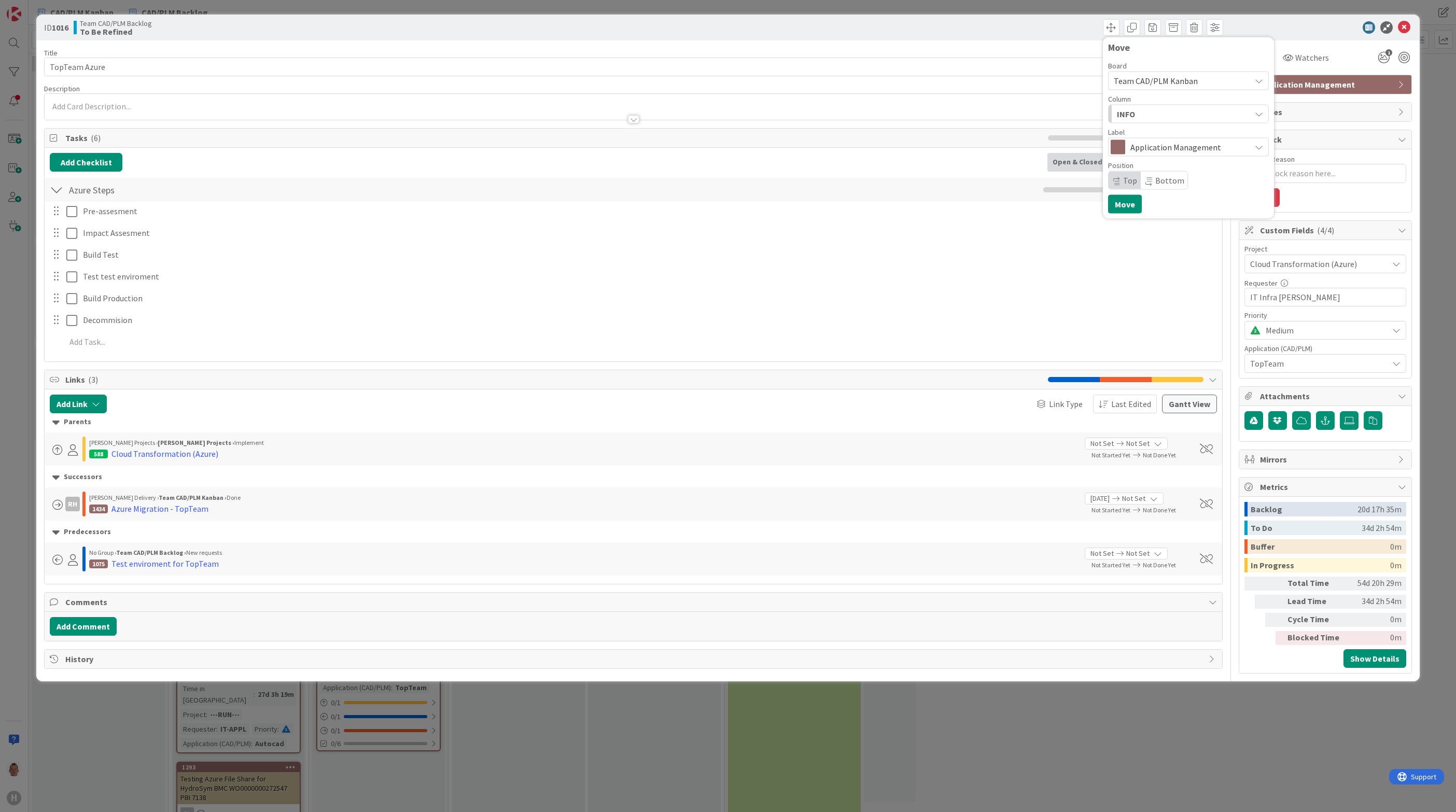
click at [1167, 110] on div "INFO" at bounding box center [1182, 114] width 136 height 17
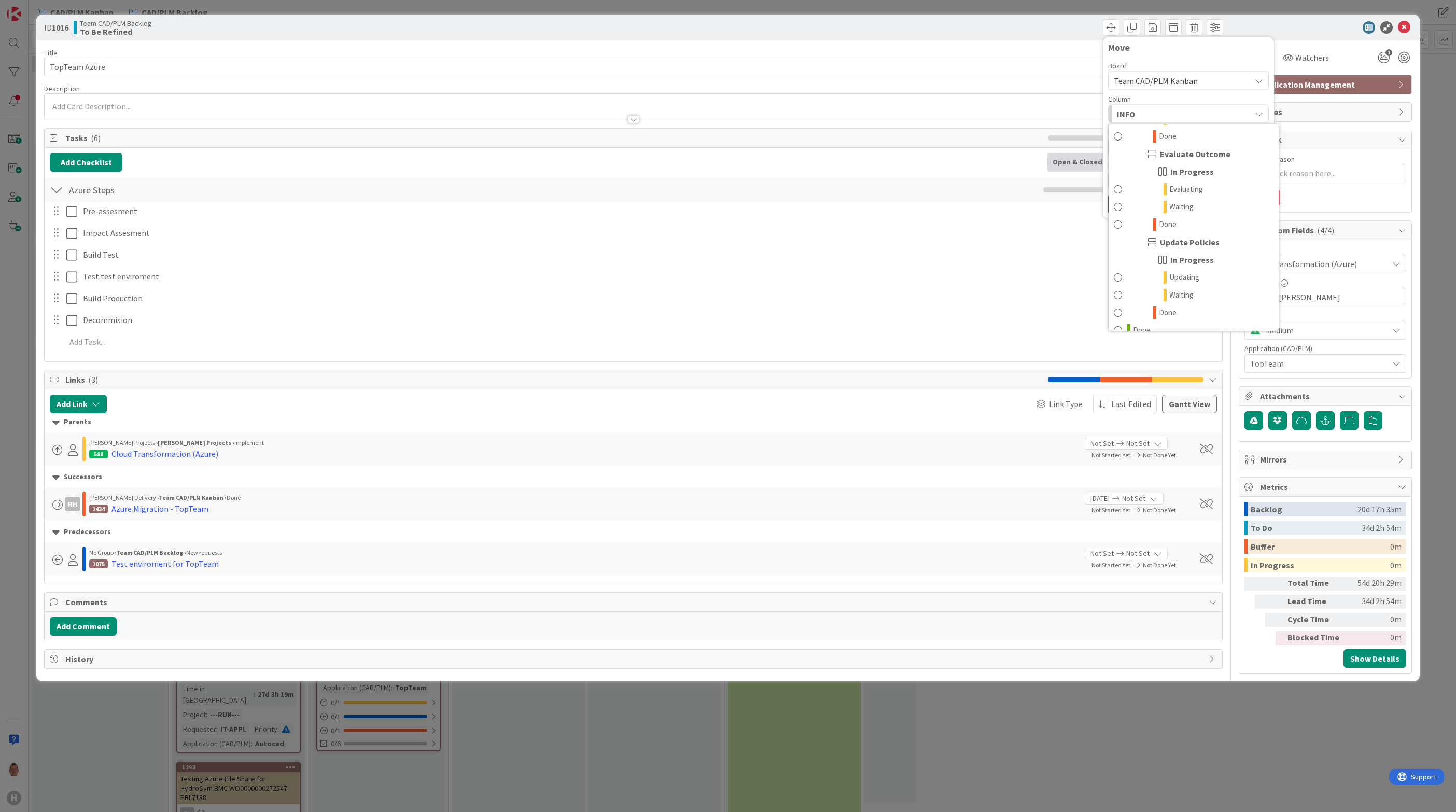
scroll to position [2005, 0]
click at [1134, 321] on span "Done" at bounding box center [1142, 318] width 18 height 12
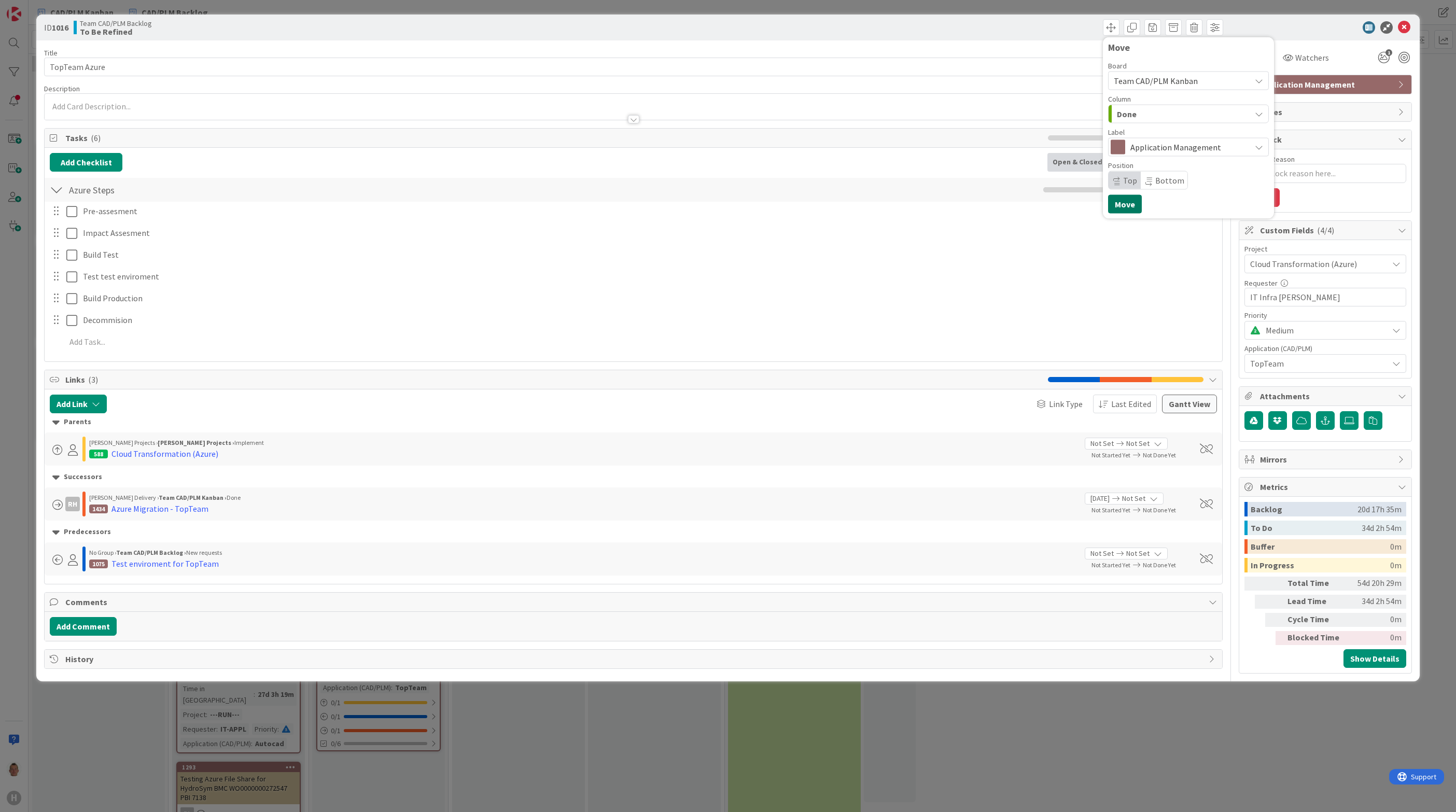
click at [1136, 207] on button "Move" at bounding box center [1125, 204] width 34 height 19
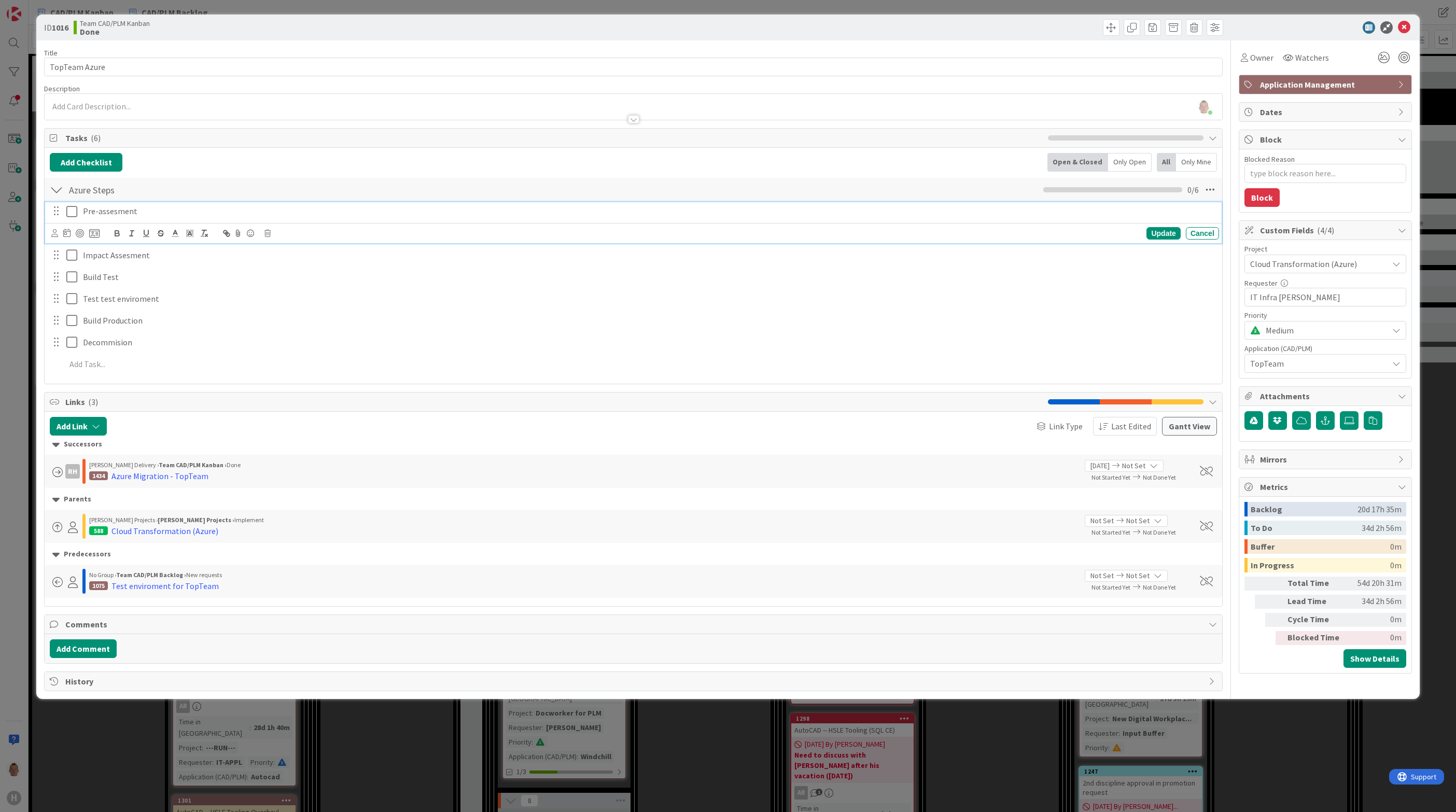
click at [75, 218] on icon at bounding box center [74, 212] width 15 height 12
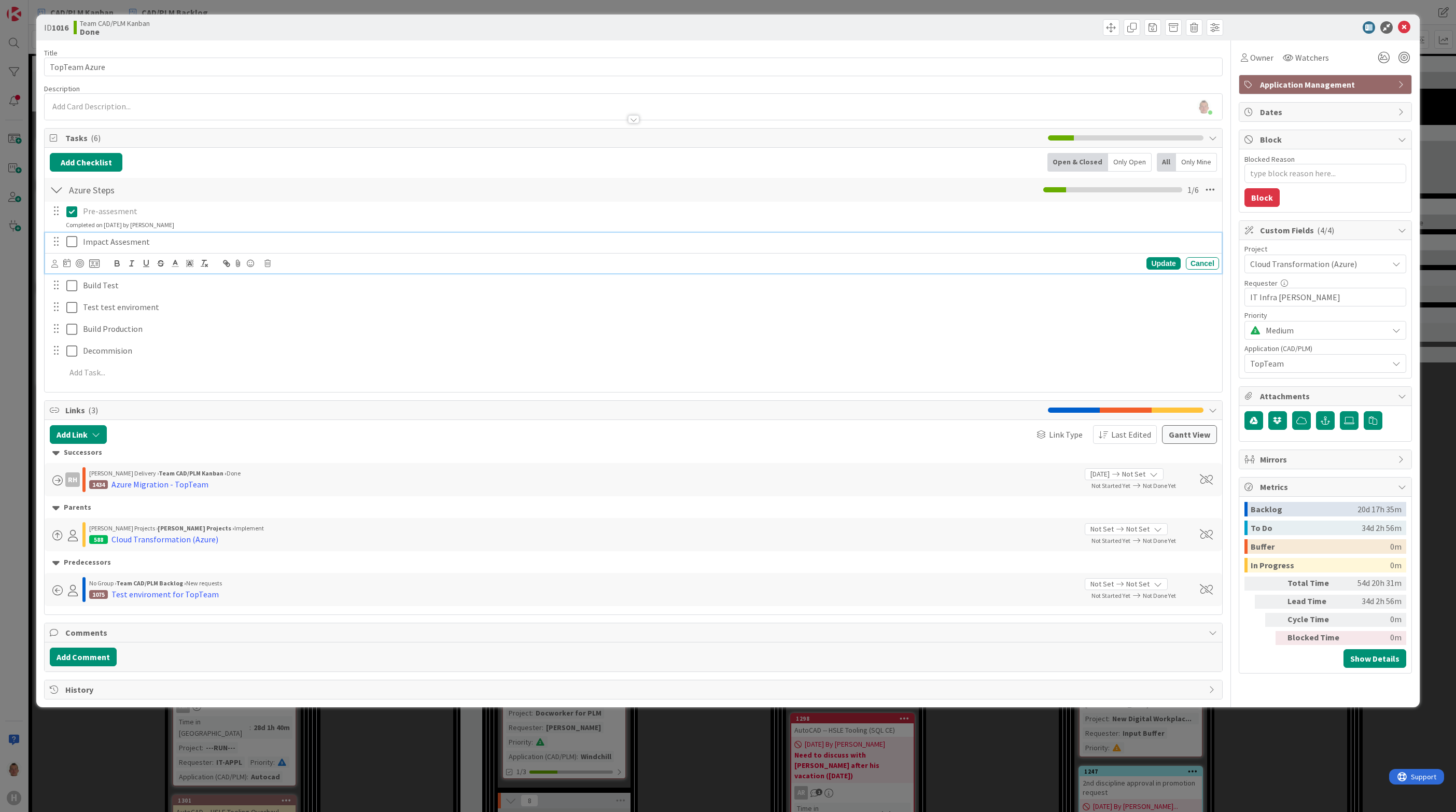
click at [72, 251] on button at bounding box center [73, 242] width 12 height 17
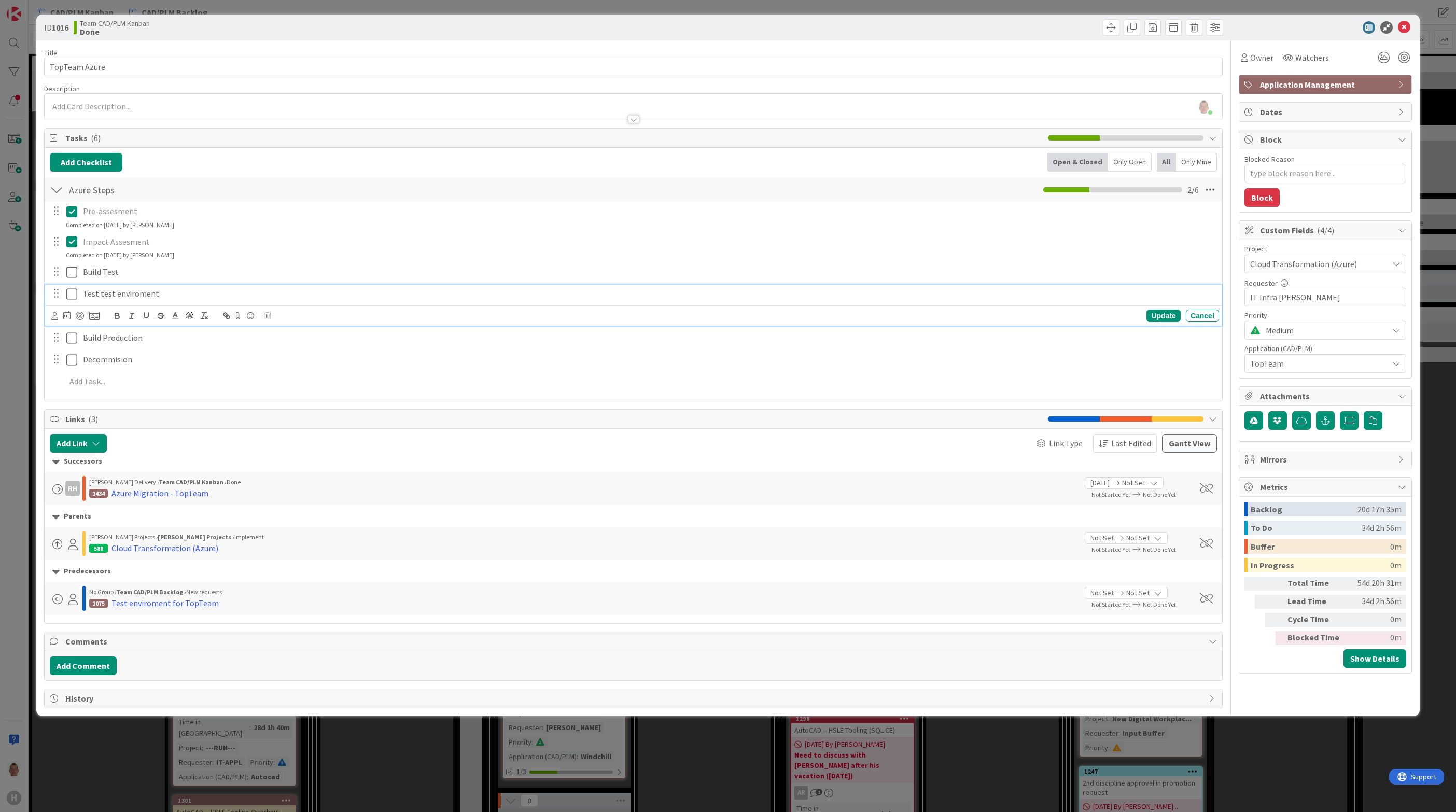
click at [81, 286] on div "Test test enviroment" at bounding box center [649, 293] width 1140 height 18
click at [72, 239] on icon at bounding box center [74, 242] width 15 height 12
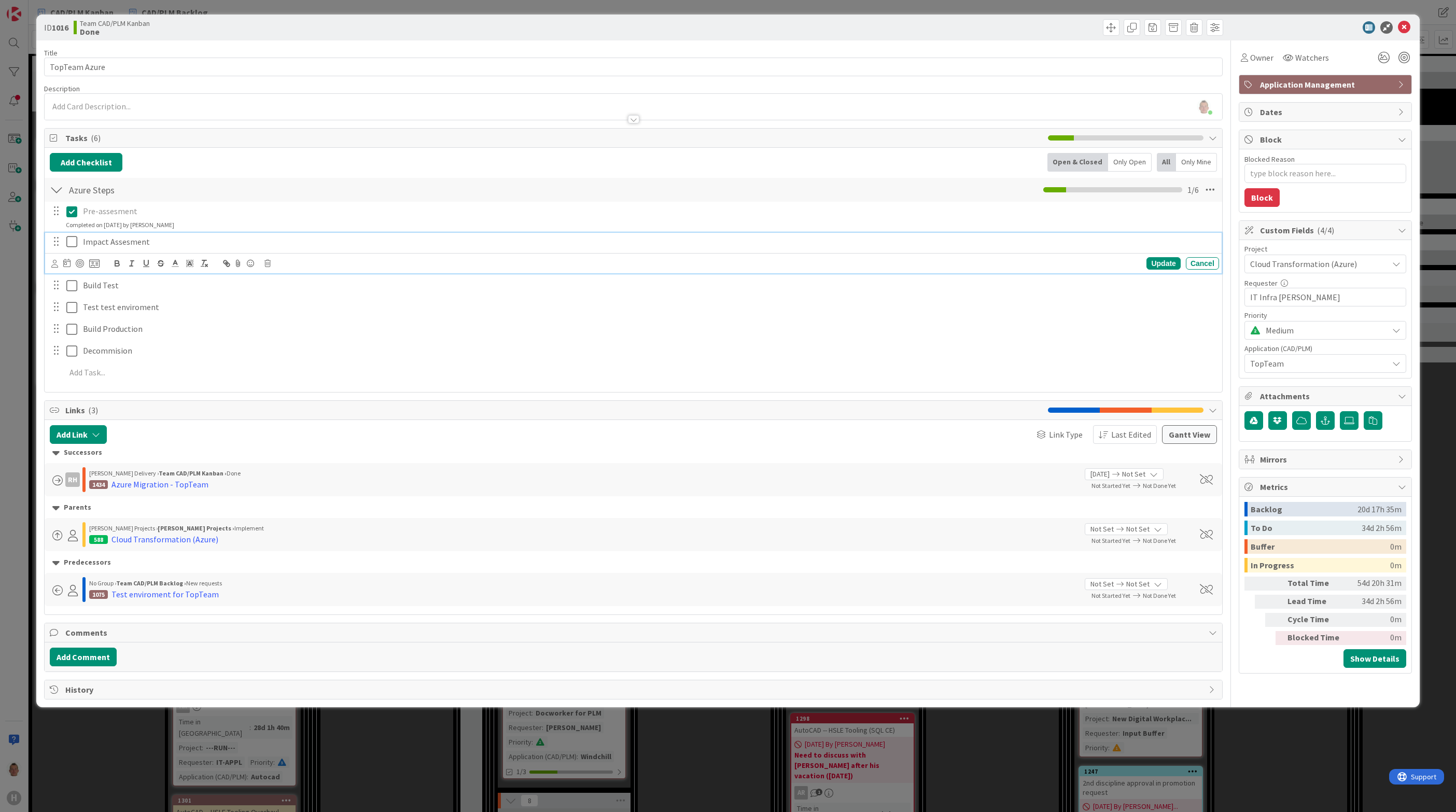
click at [70, 245] on icon at bounding box center [74, 242] width 15 height 12
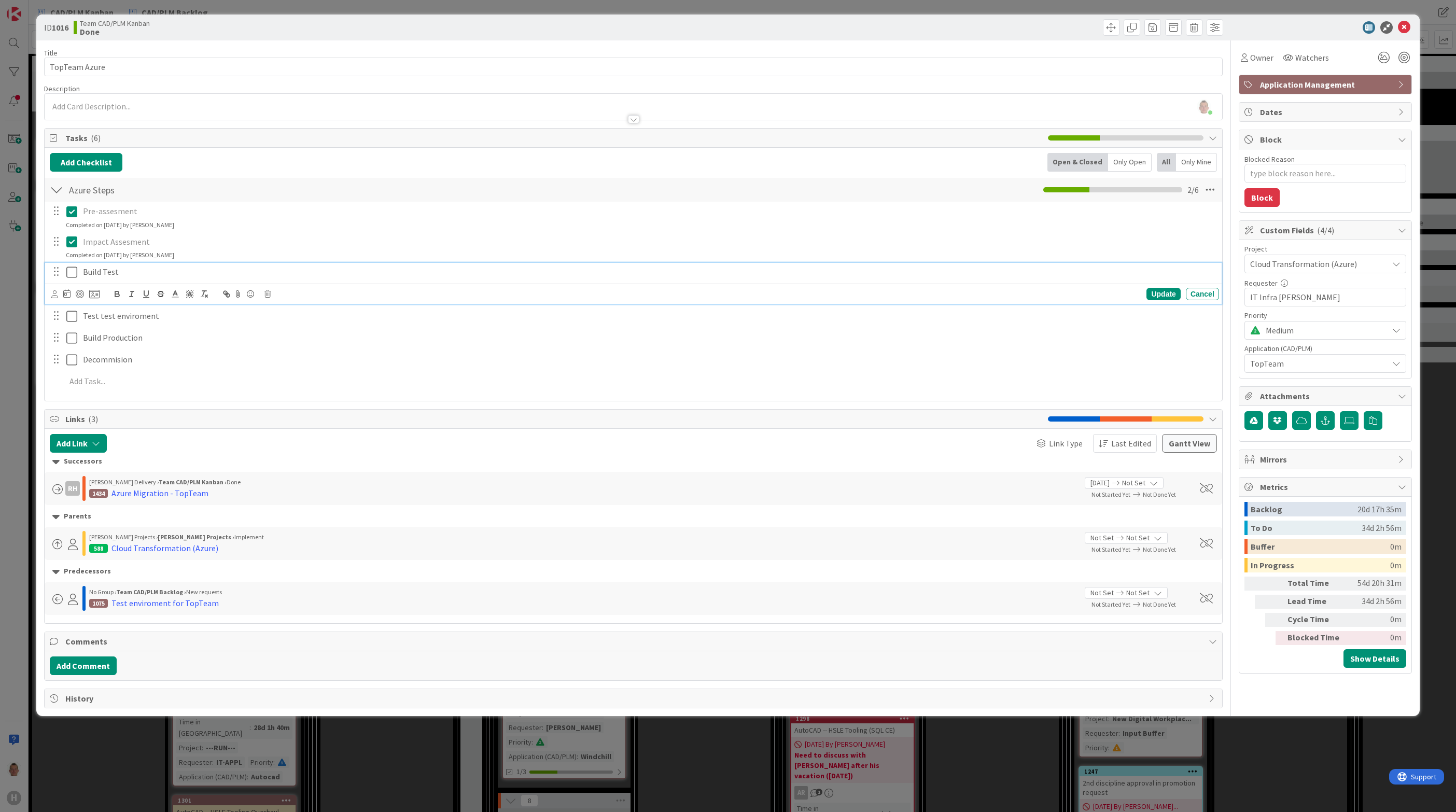
click at [69, 276] on icon at bounding box center [74, 272] width 15 height 12
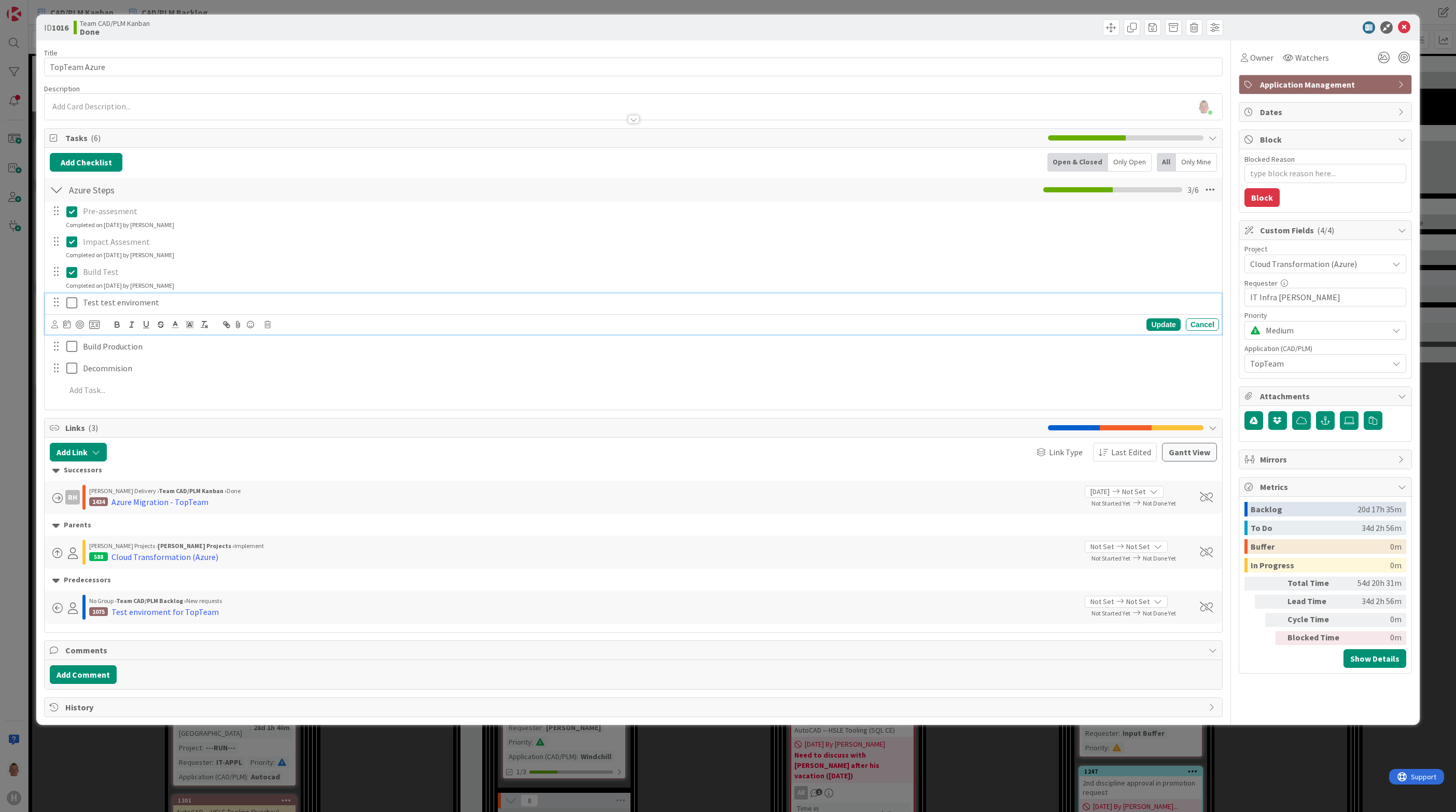
click at [71, 308] on icon at bounding box center [74, 302] width 15 height 12
type textarea "x"
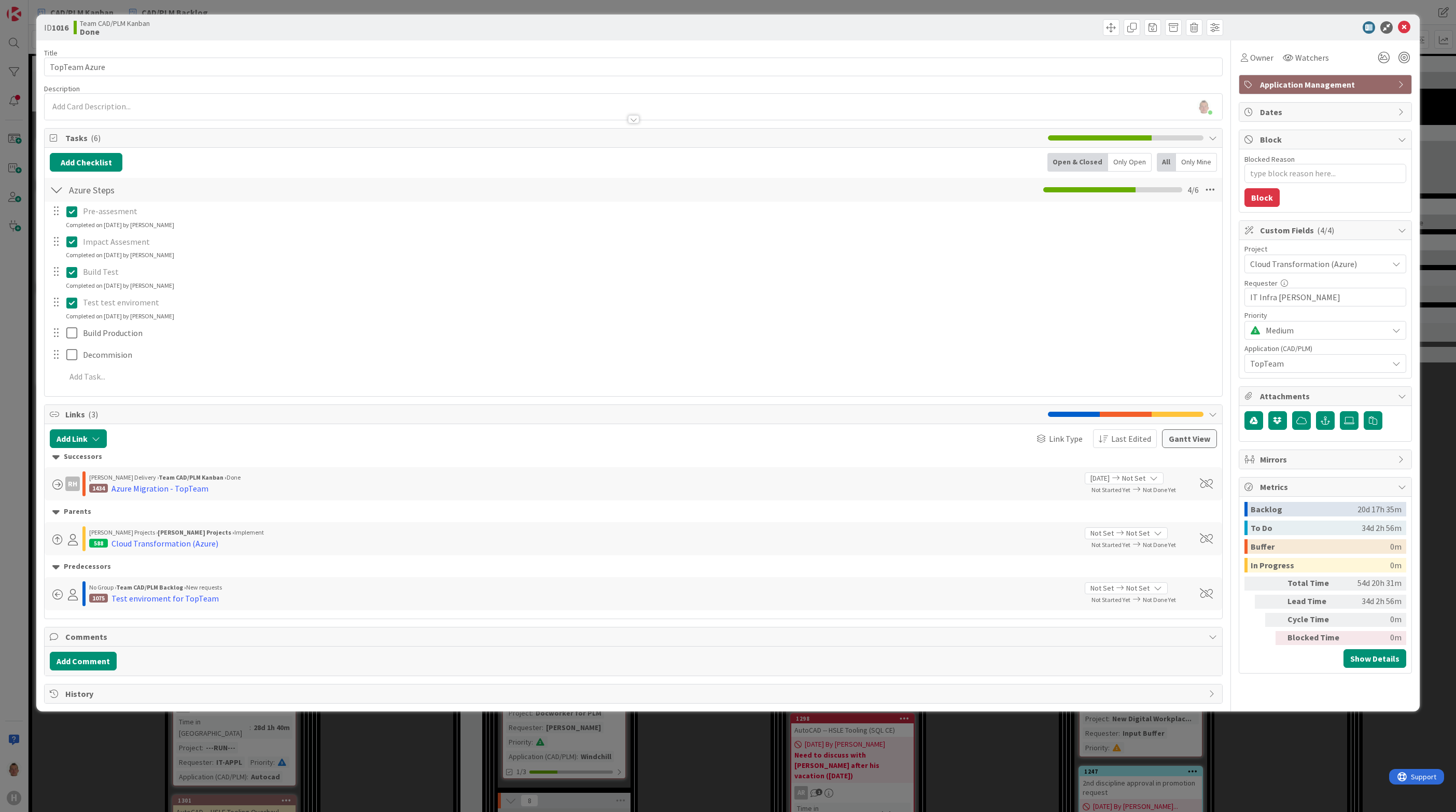
click at [1406, 27] on icon at bounding box center [1404, 28] width 12 height 12
